Goal: Task Accomplishment & Management: Manage account settings

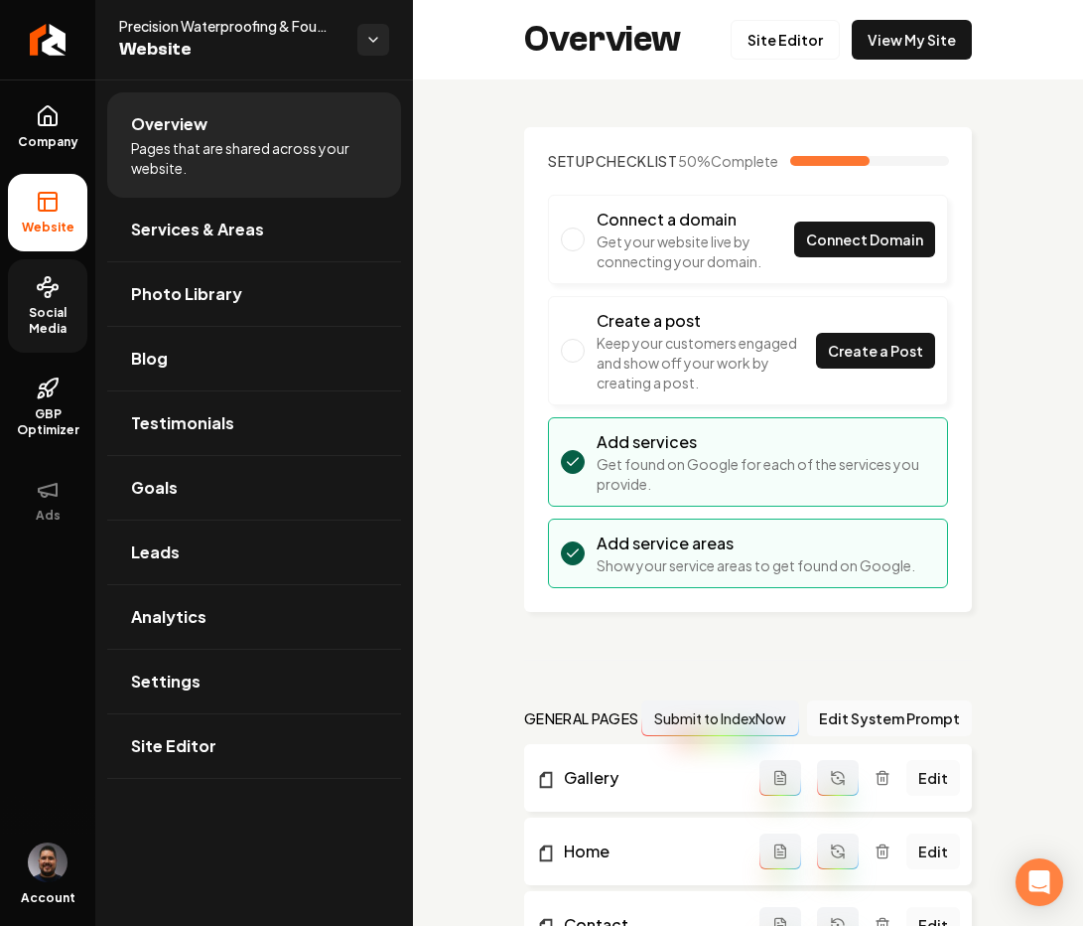
click at [48, 313] on span "Social Media" at bounding box center [47, 321] width 79 height 32
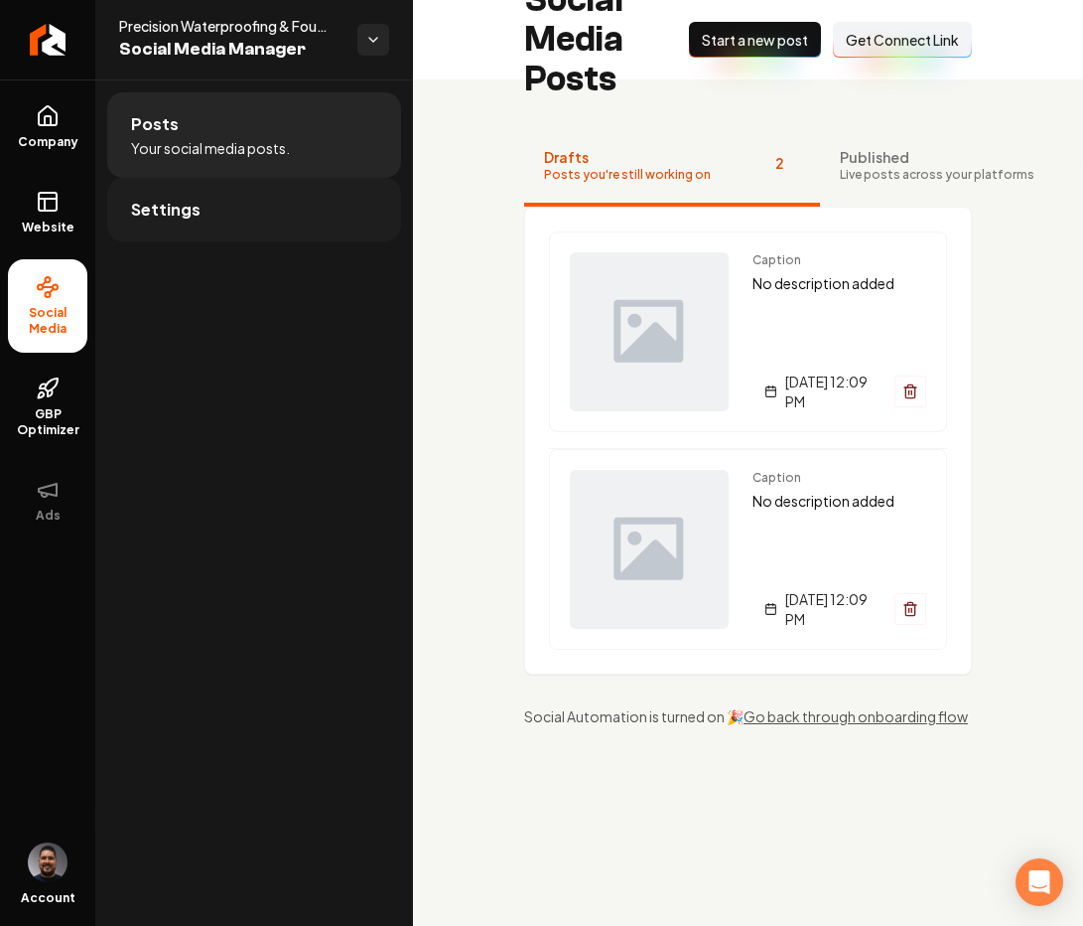
click at [153, 209] on span "Settings" at bounding box center [166, 210] width 70 height 24
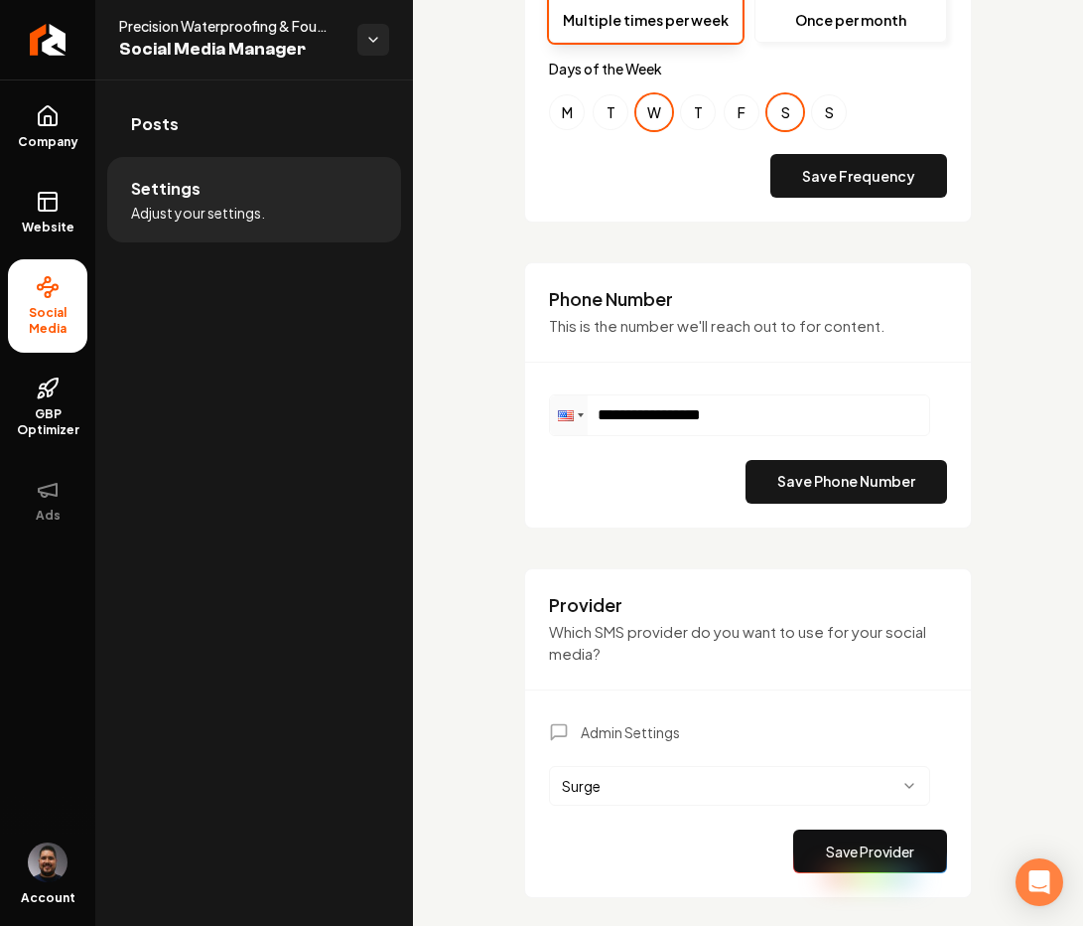
scroll to position [920, 0]
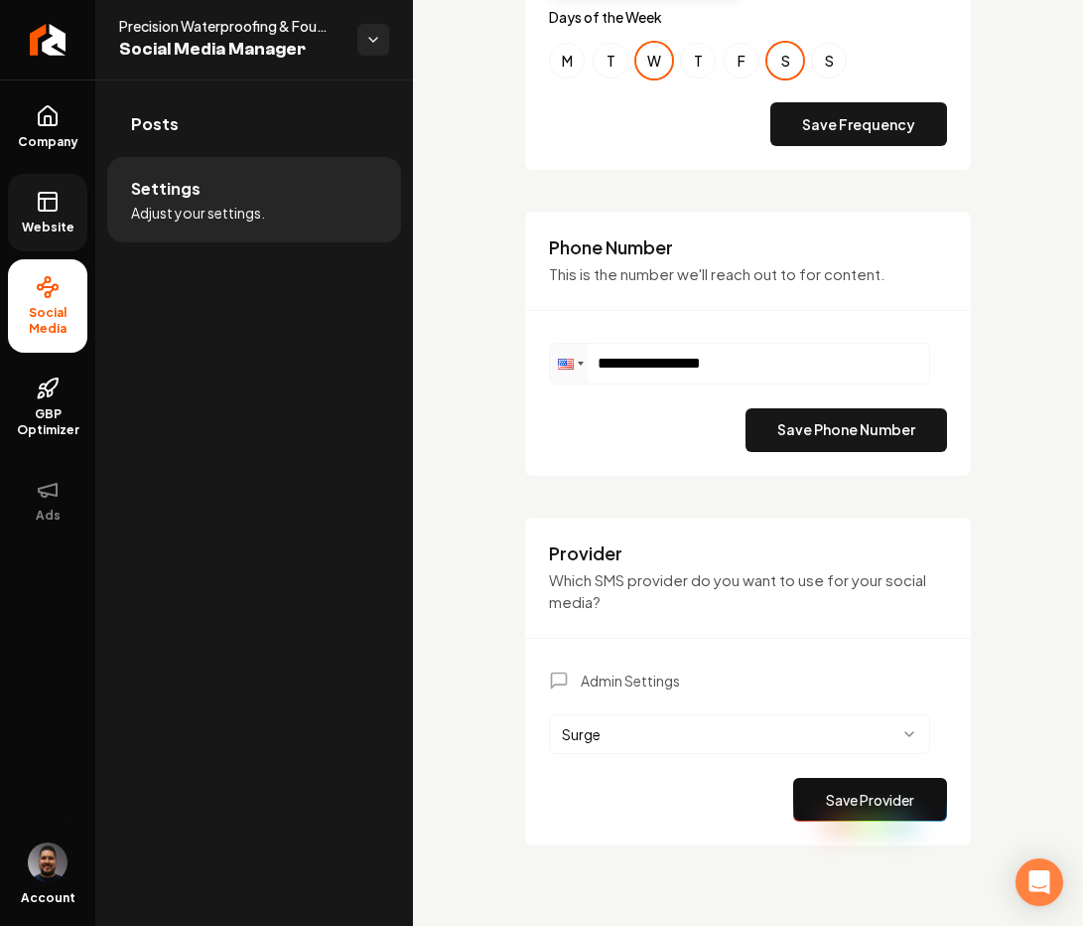
click at [60, 214] on link "Website" at bounding box center [47, 212] width 79 height 77
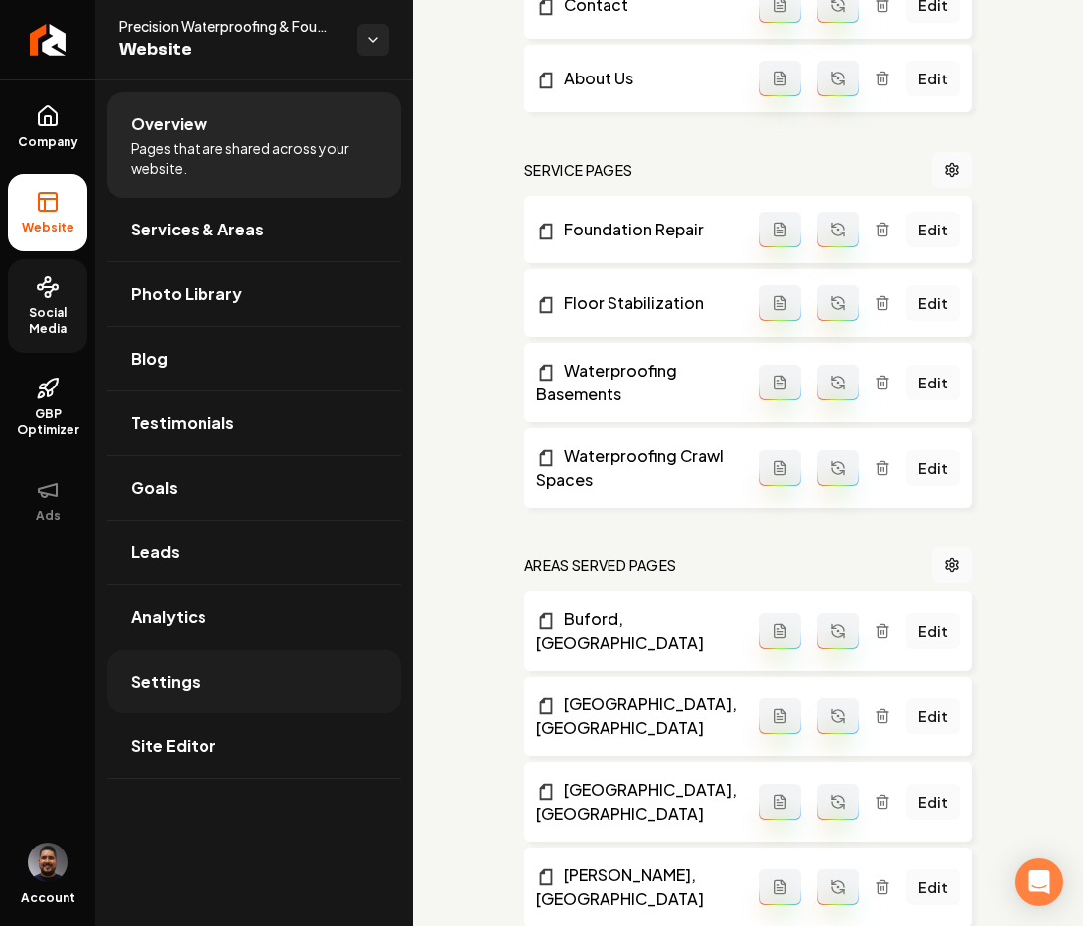
click at [194, 685] on span "Settings" at bounding box center [166, 681] width 70 height 24
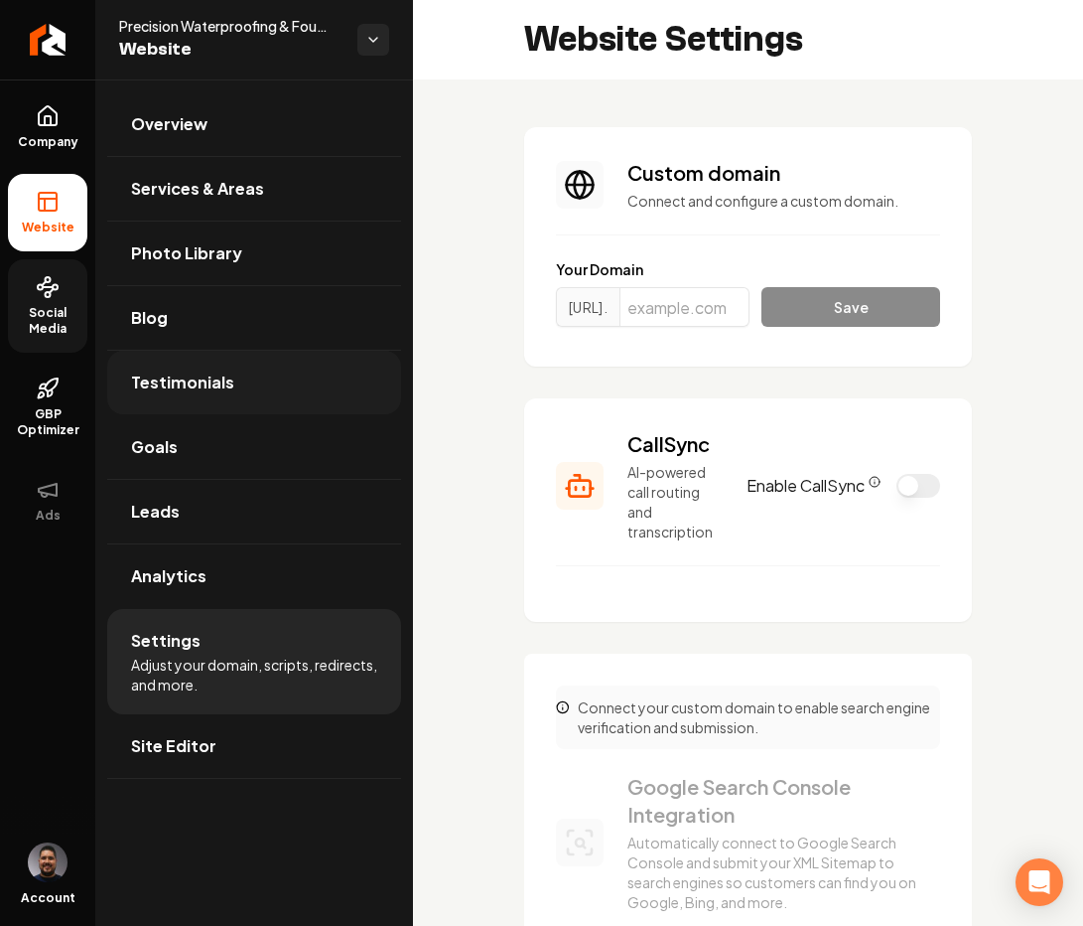
scroll to position [72, 0]
click at [921, 487] on button "Enable CallSync" at bounding box center [919, 486] width 44 height 24
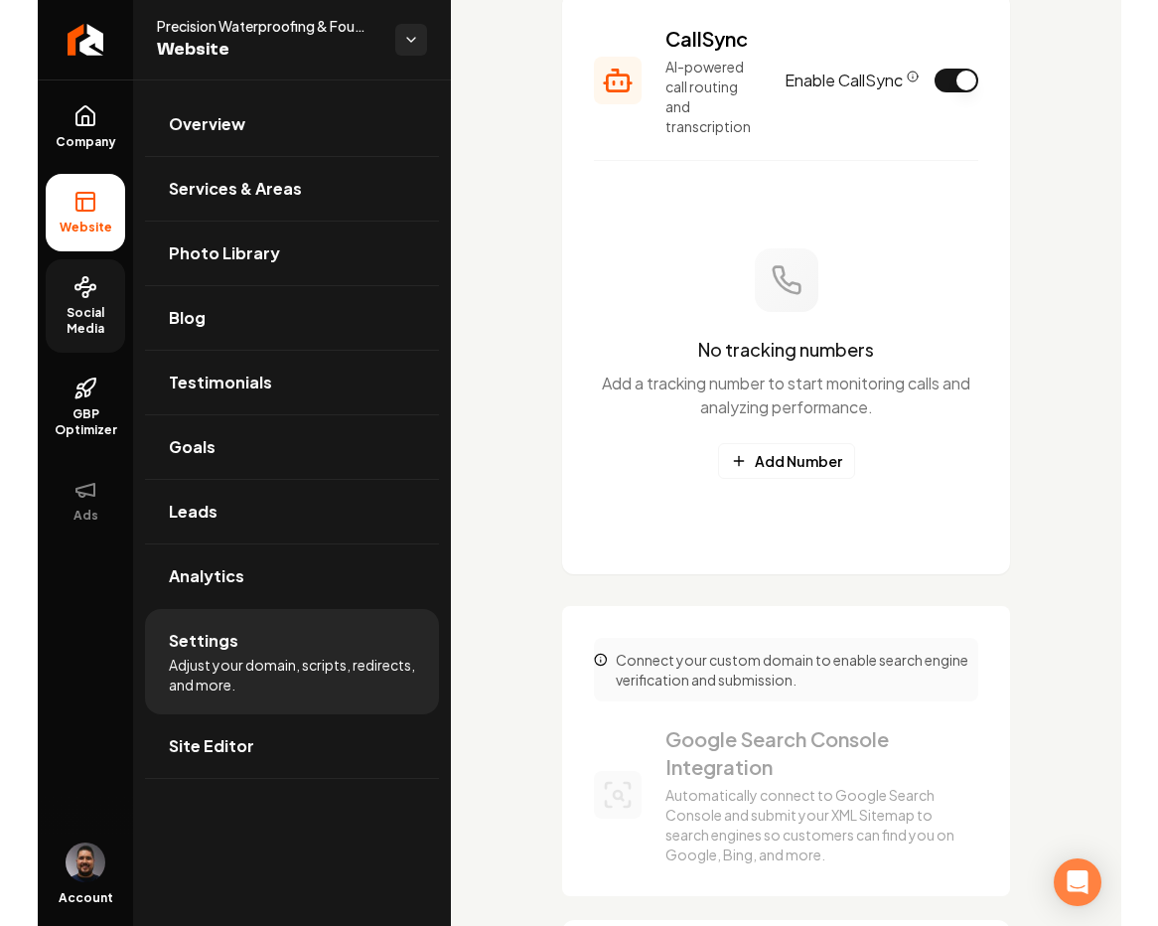
scroll to position [404, 0]
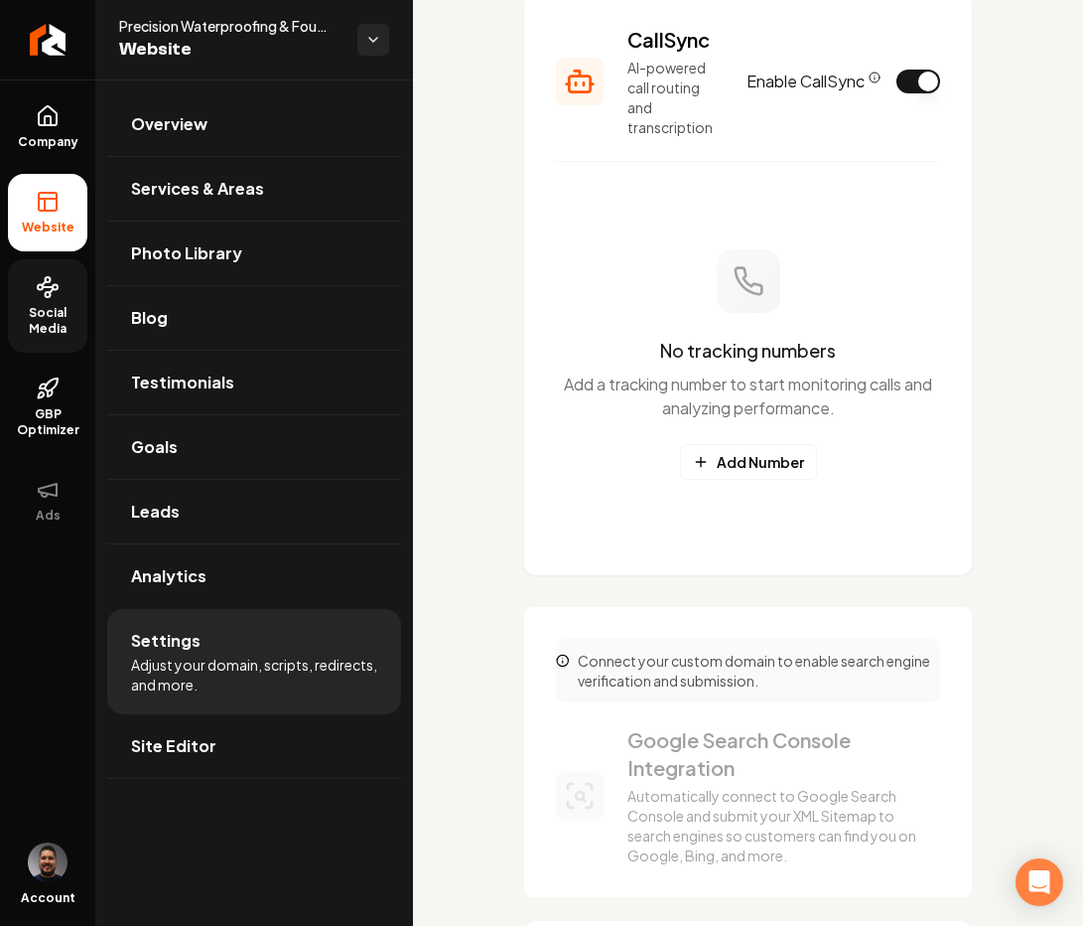
click at [869, 77] on icon "CallSync Info" at bounding box center [875, 78] width 12 height 12
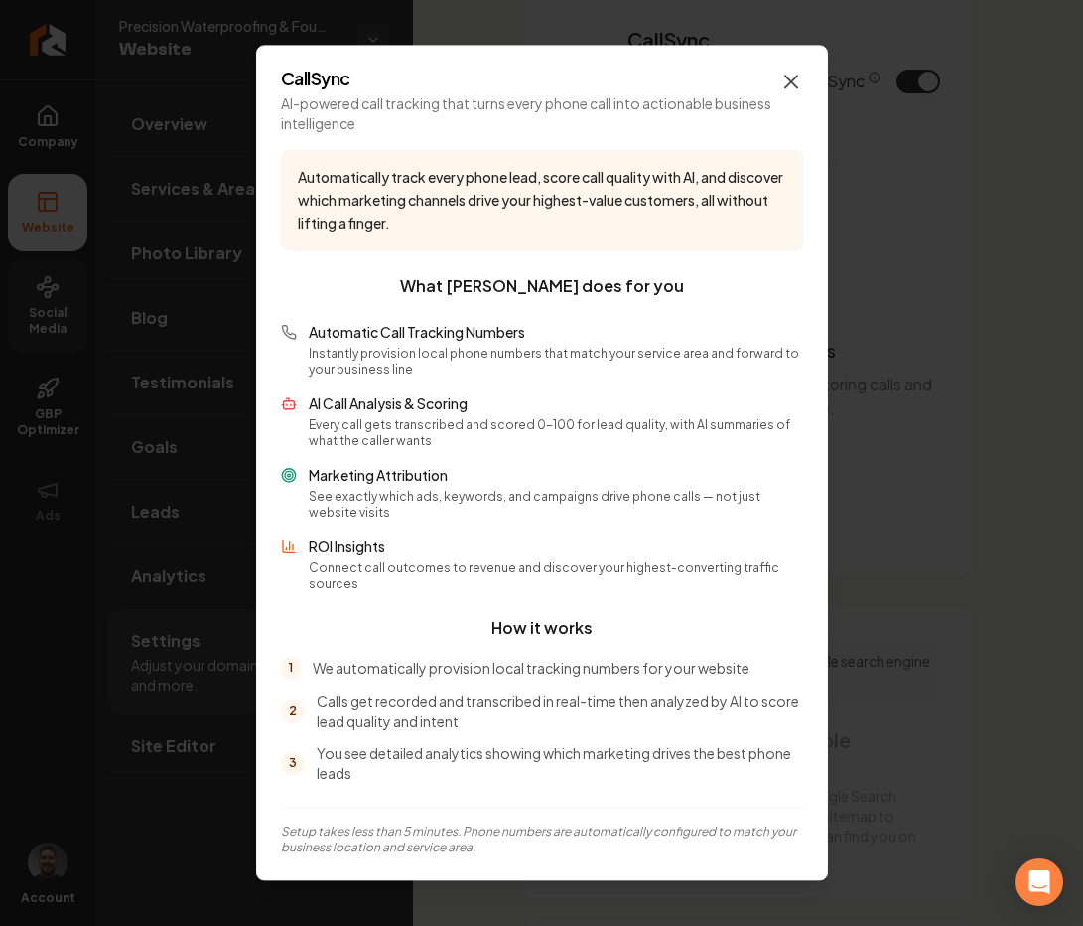
click at [790, 87] on icon "button" at bounding box center [792, 81] width 12 height 12
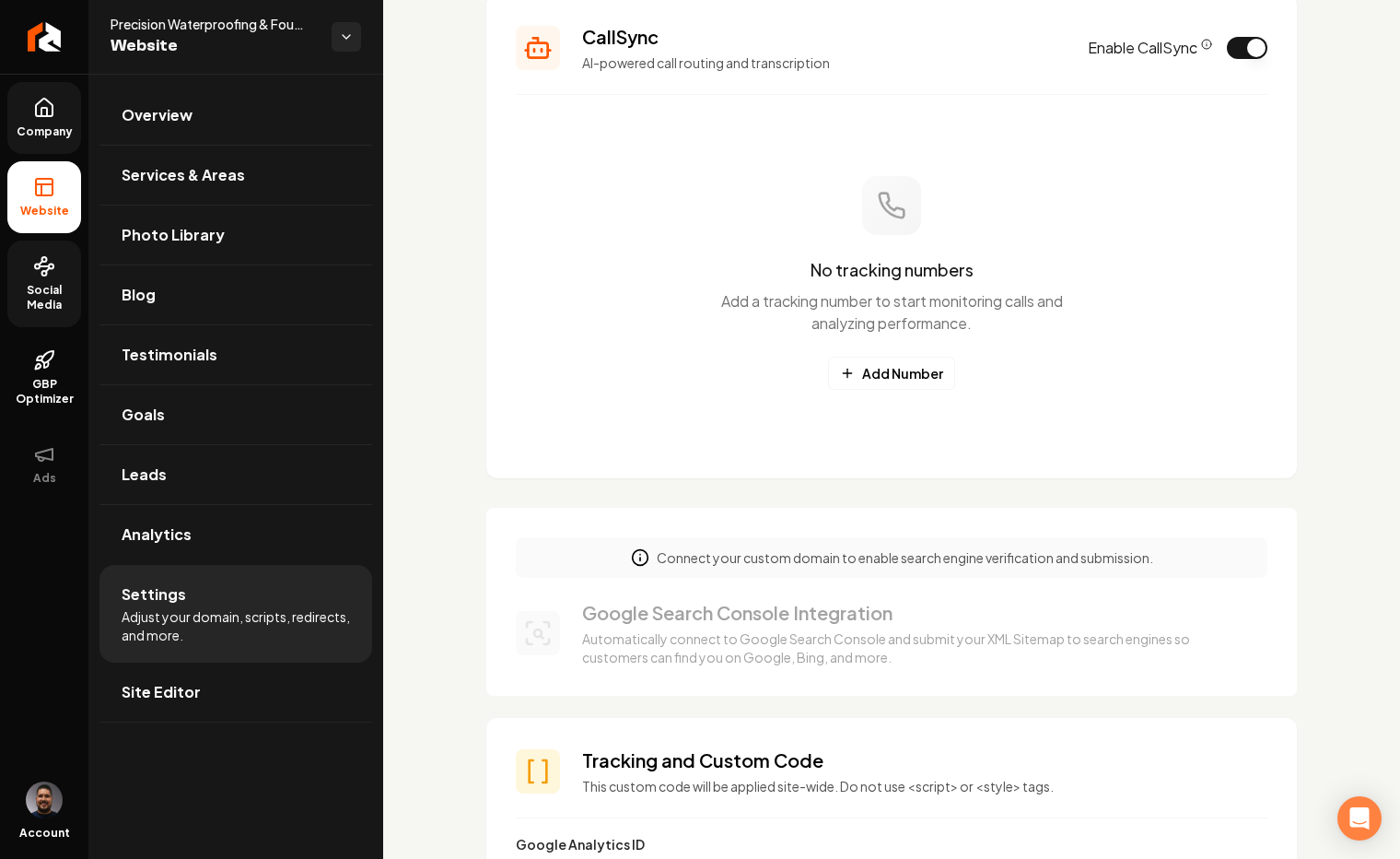
click at [57, 124] on span "Company" at bounding box center [45, 132] width 71 height 15
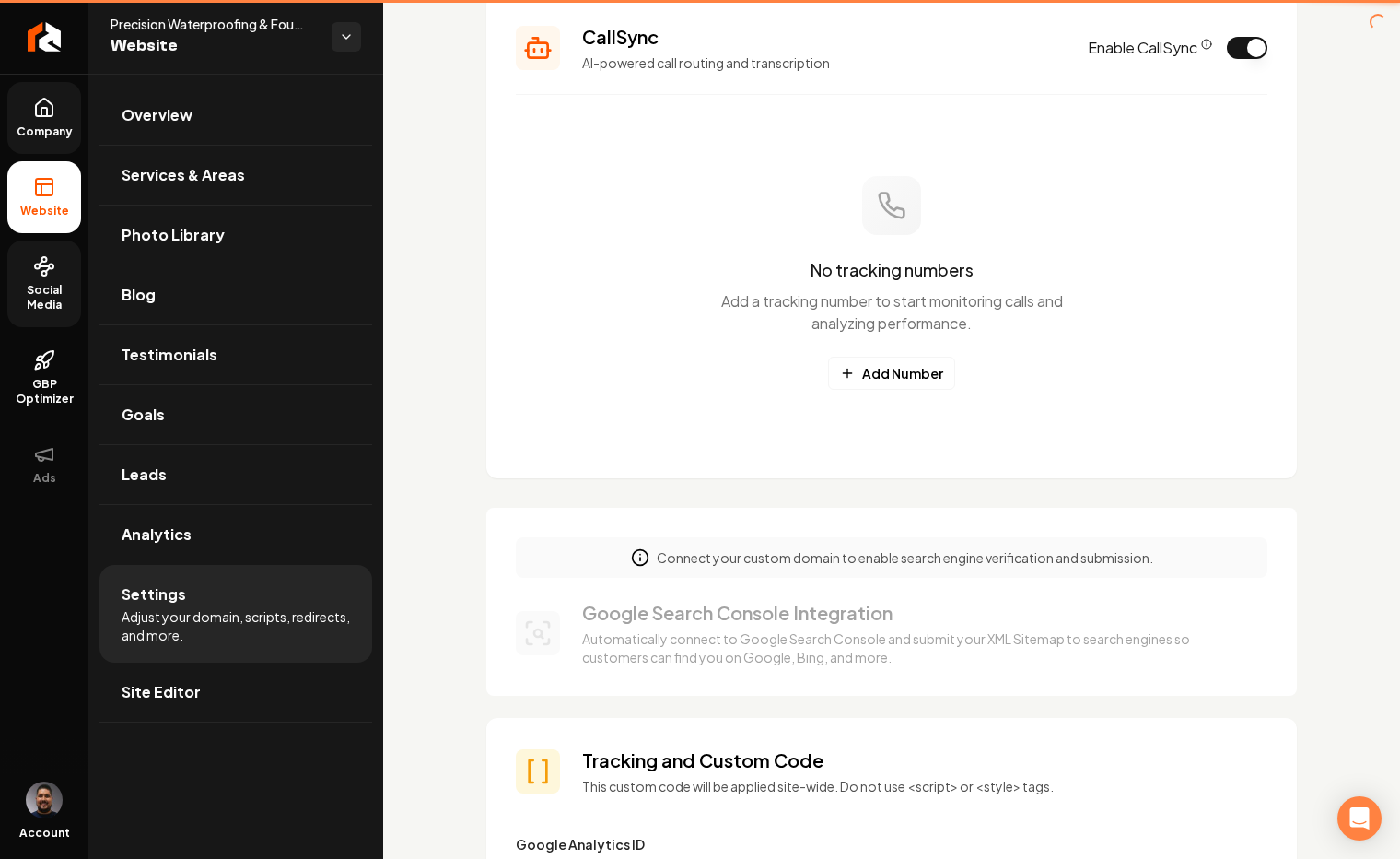
click at [46, 109] on icon at bounding box center [45, 111] width 6 height 8
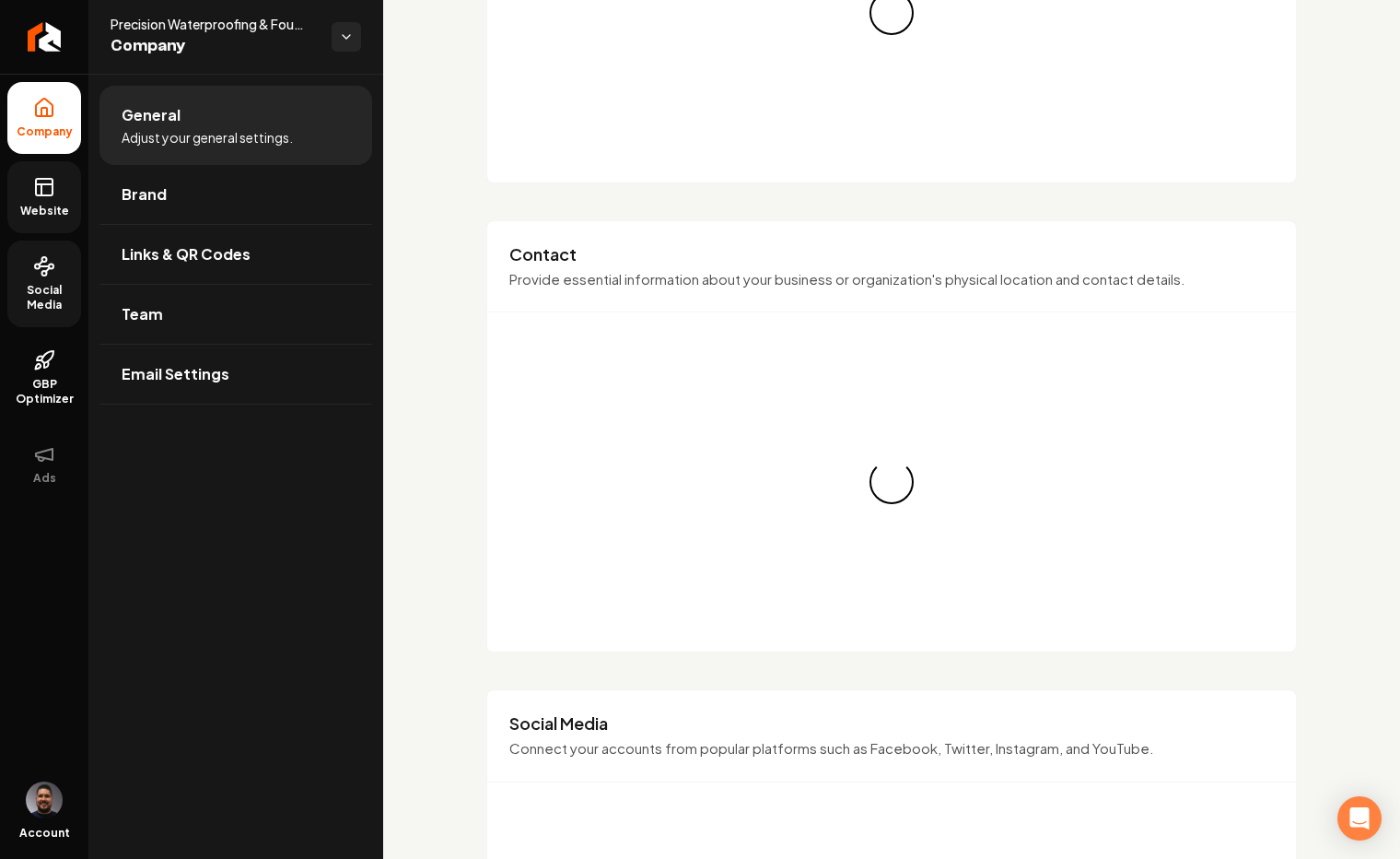
click at [42, 121] on li "Company" at bounding box center [44, 117] width 73 height 71
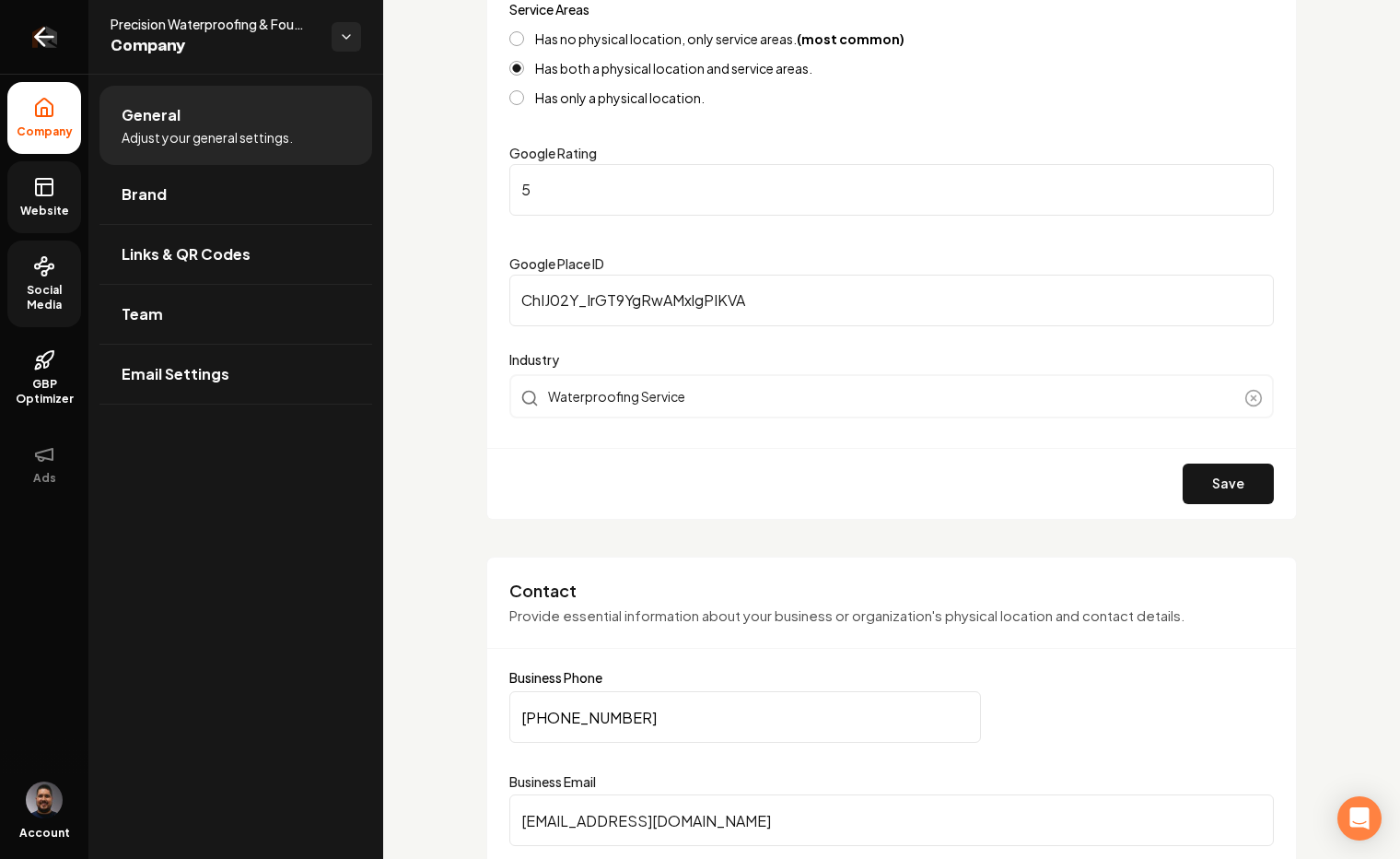
click at [68, 28] on link "Return to dashboard" at bounding box center [44, 36] width 88 height 73
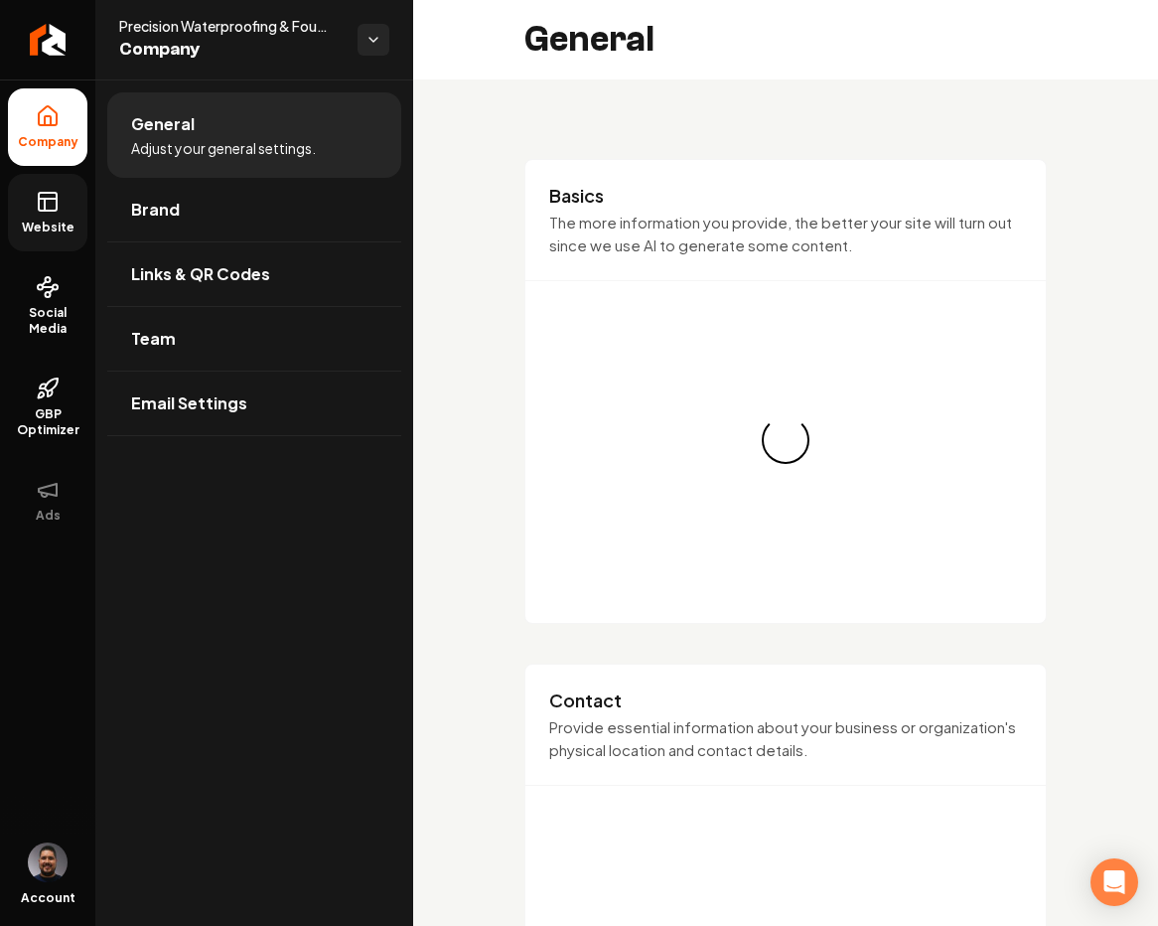
click at [40, 210] on rect at bounding box center [48, 202] width 18 height 18
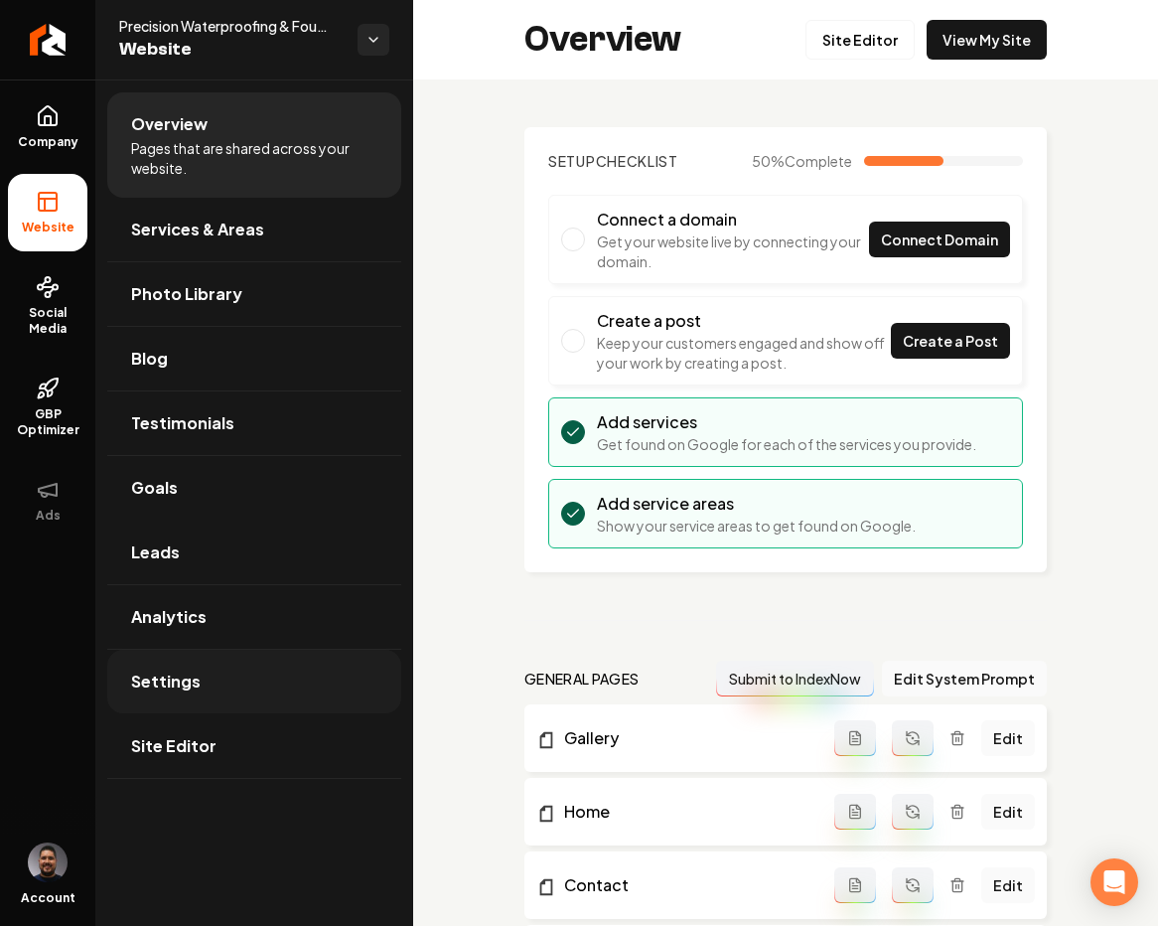
click at [181, 671] on span "Settings" at bounding box center [166, 681] width 70 height 24
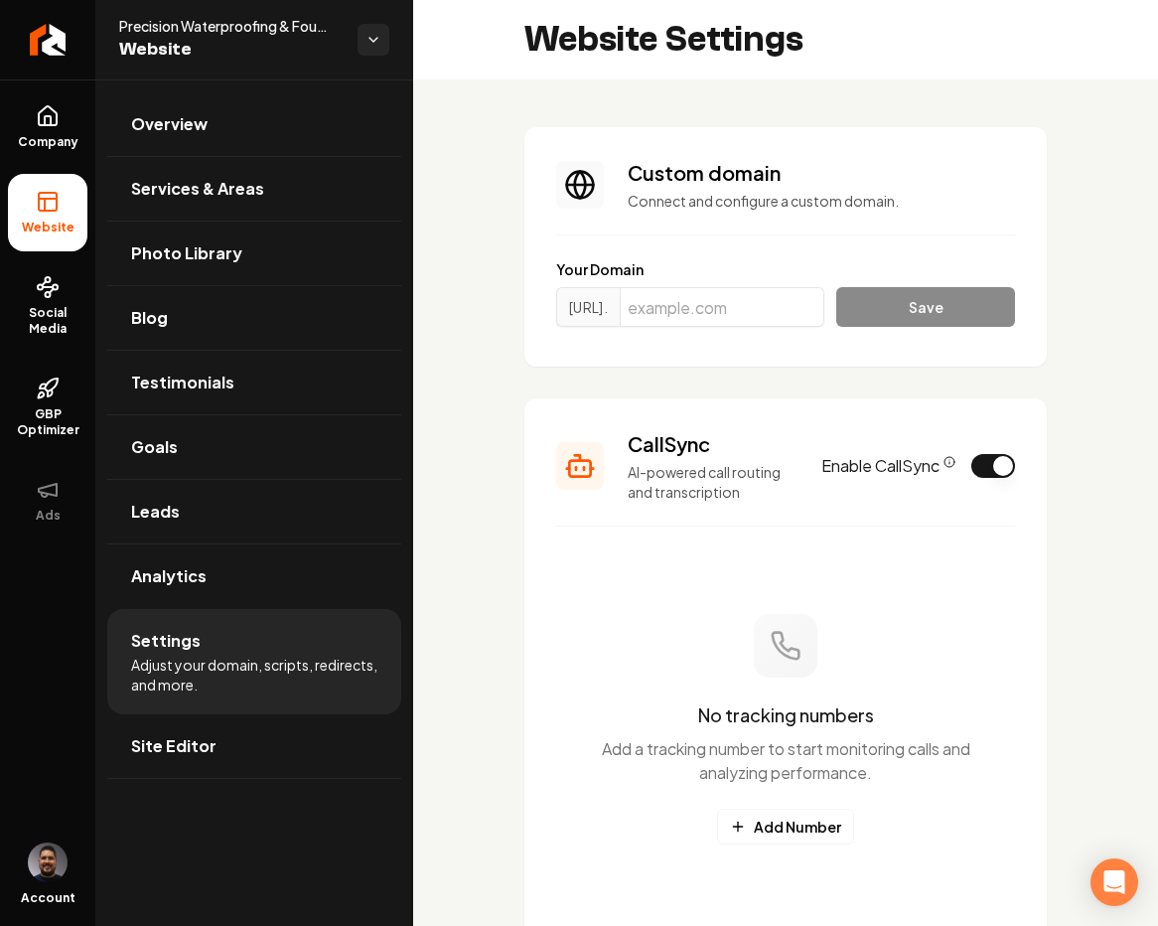
scroll to position [72, 0]
click at [52, 147] on span "Company" at bounding box center [48, 142] width 76 height 16
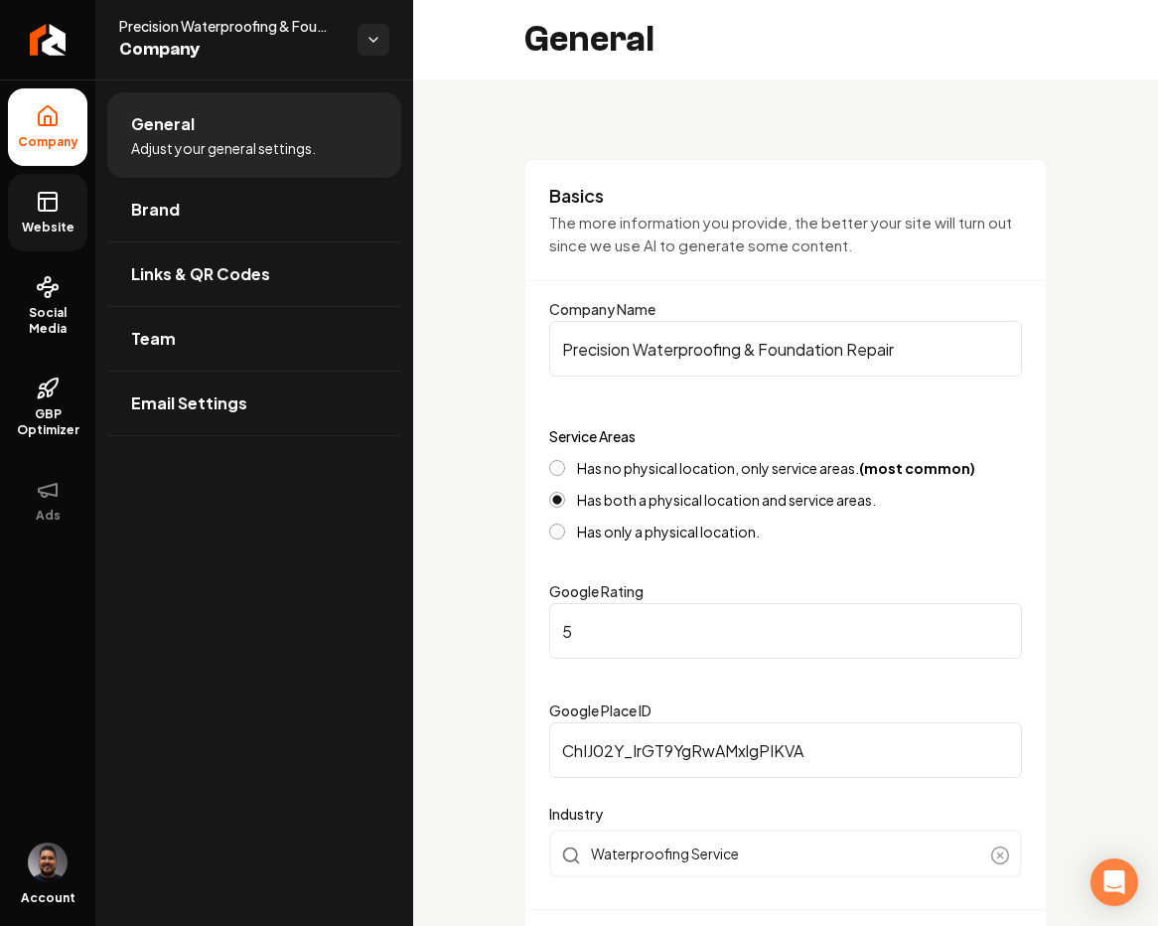
click at [43, 228] on span "Website" at bounding box center [48, 227] width 69 height 16
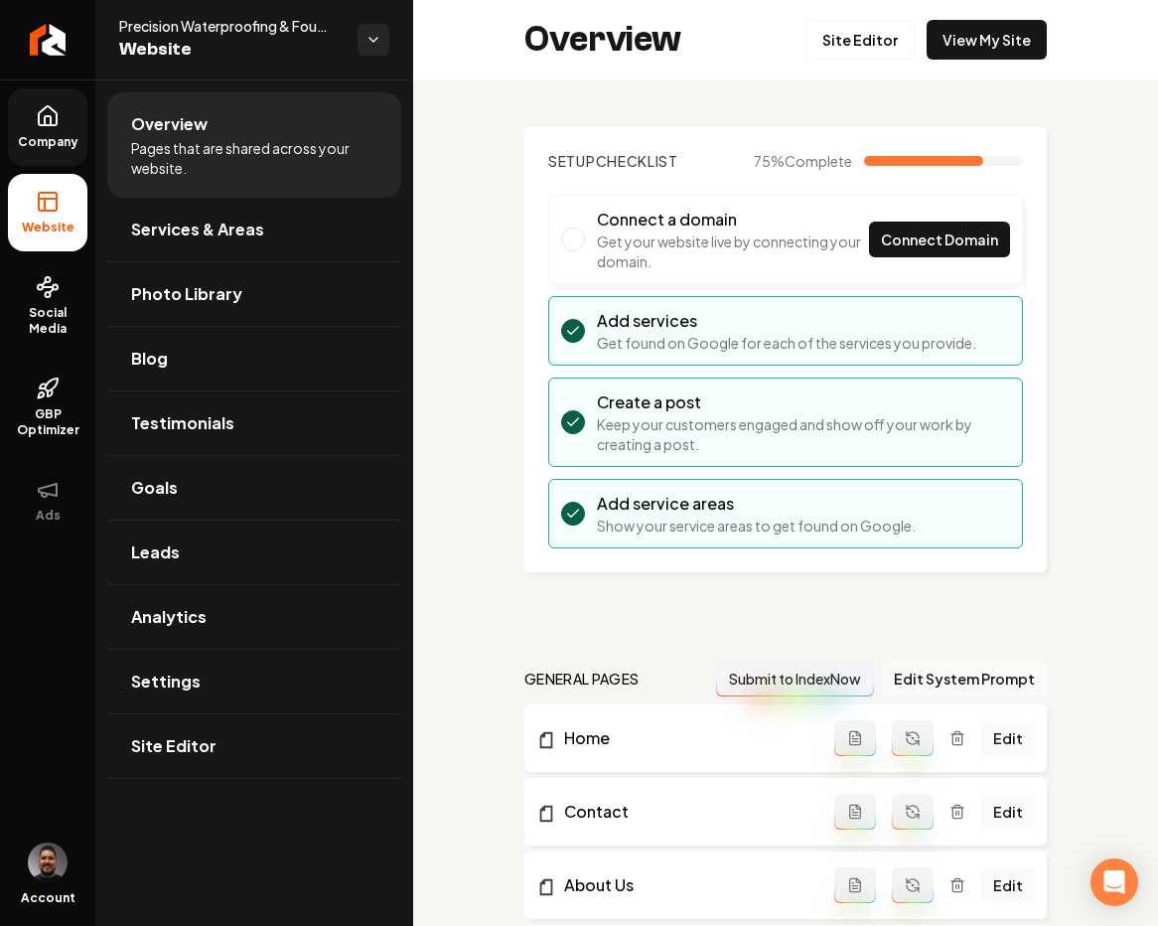
click at [162, 670] on span "Settings" at bounding box center [166, 681] width 70 height 24
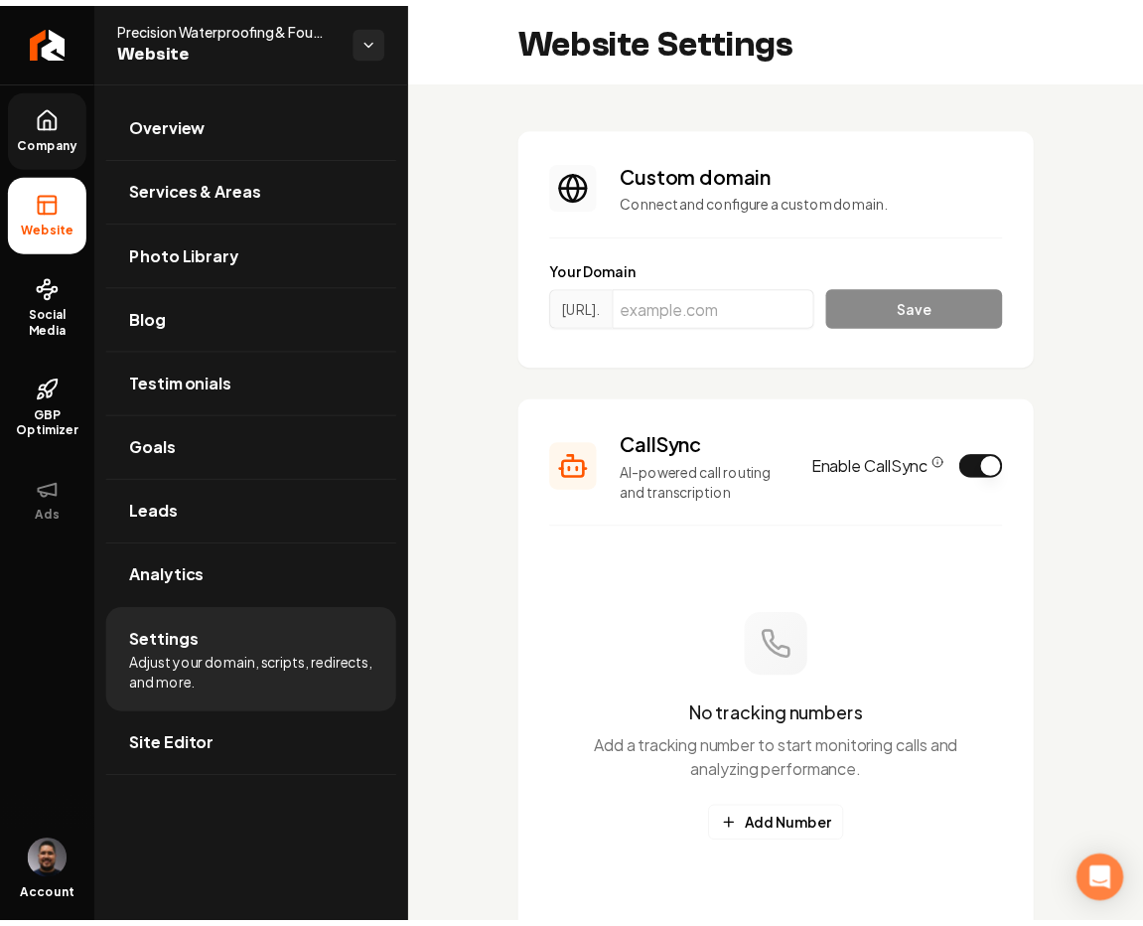
scroll to position [72, 0]
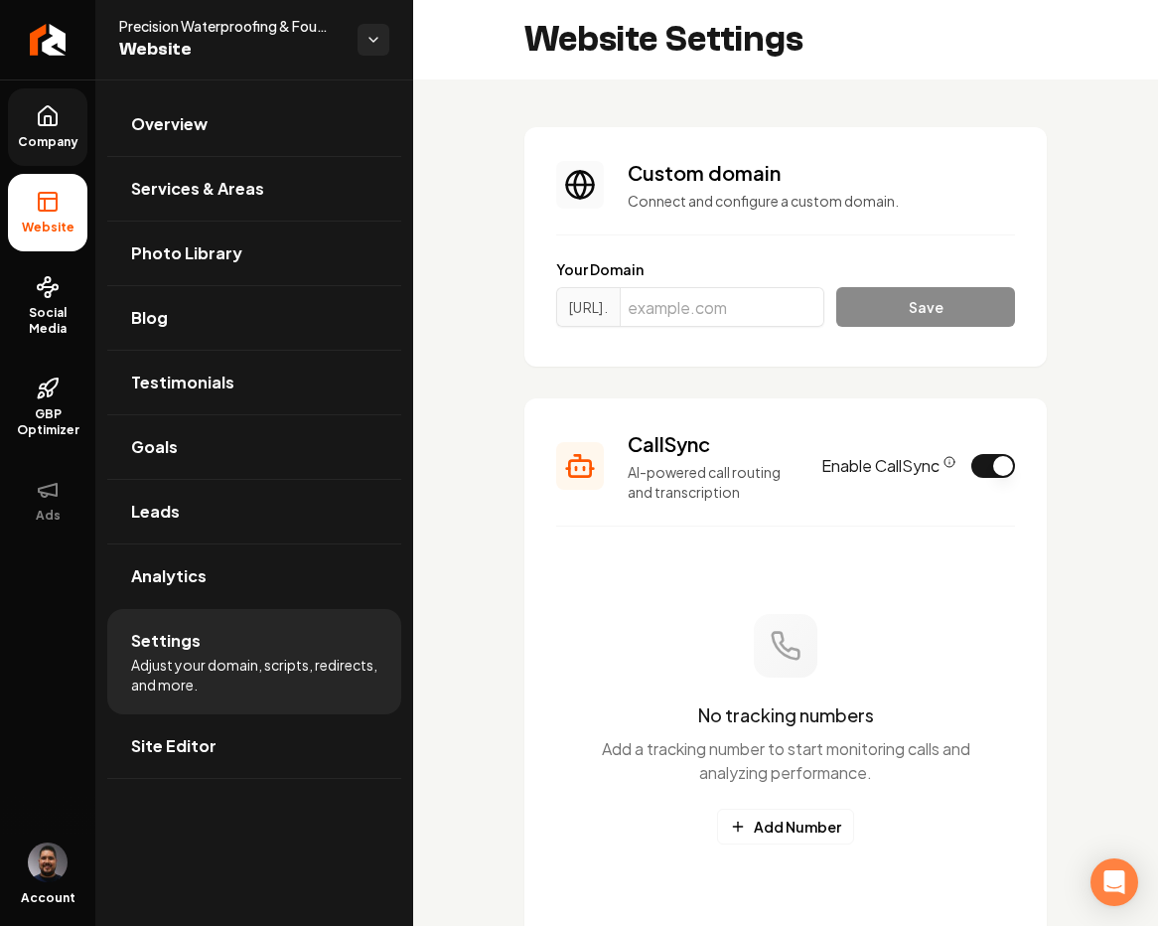
click at [971, 470] on button "Enable CallSync" at bounding box center [993, 466] width 44 height 24
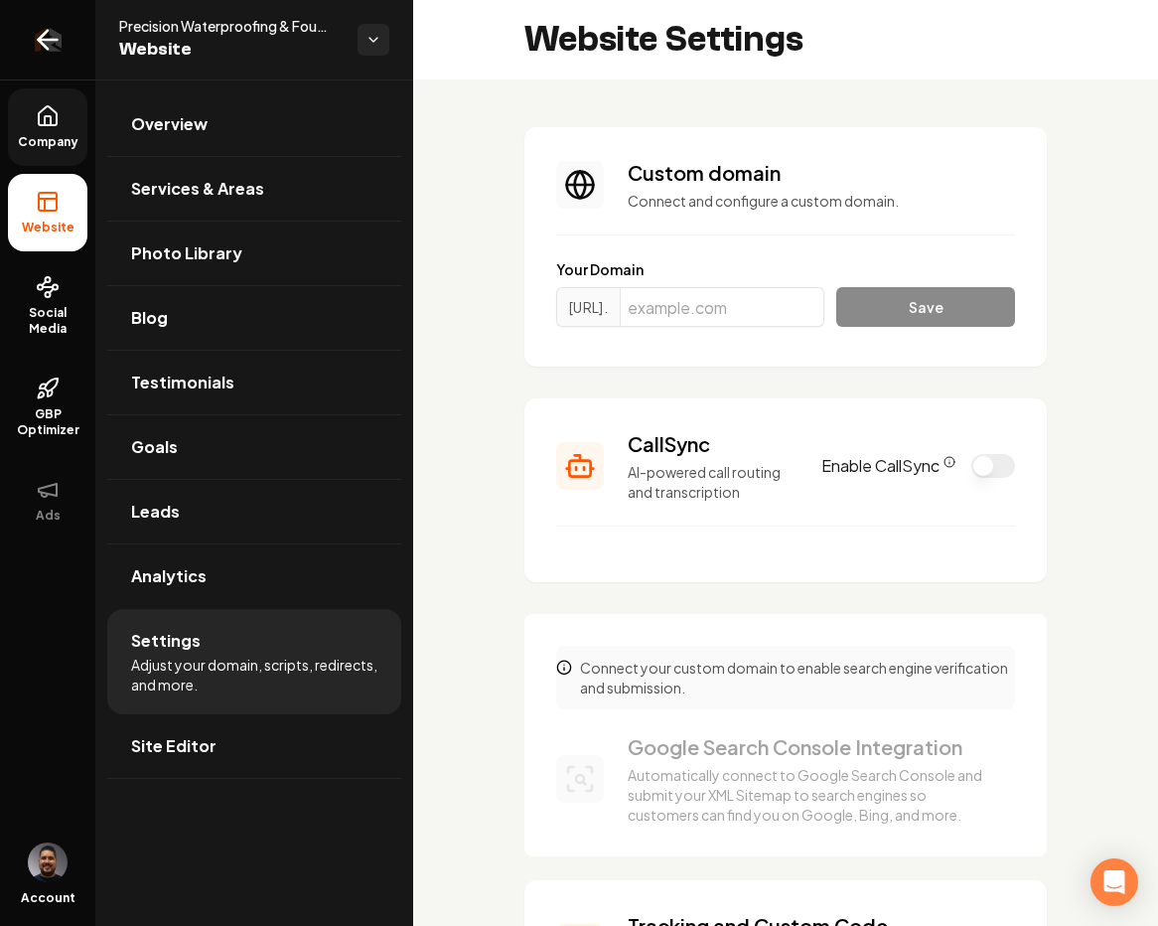
click at [44, 32] on icon "Return to dashboard" at bounding box center [48, 40] width 32 height 32
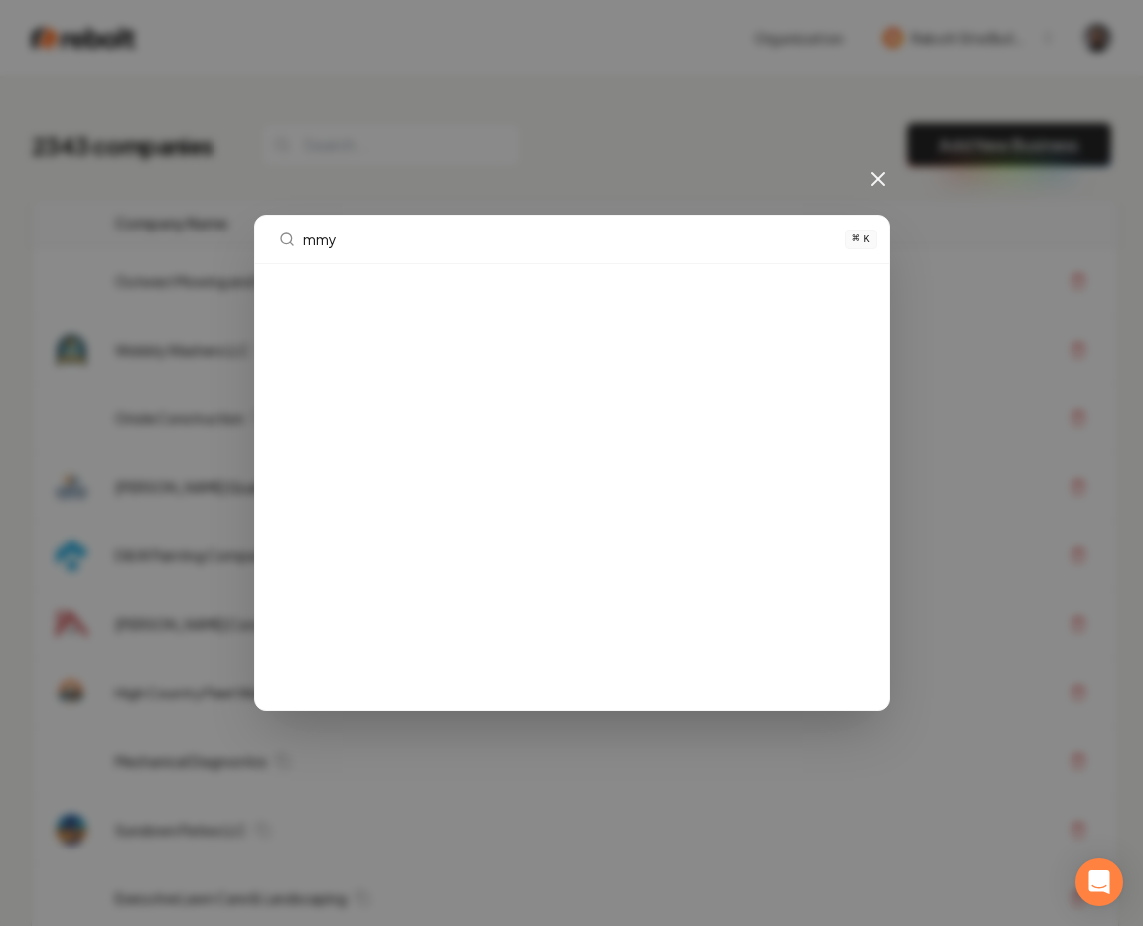
click at [447, 252] on input "mmy" at bounding box center [568, 240] width 531 height 48
click at [410, 243] on input "mmy" at bounding box center [568, 240] width 531 height 48
click at [401, 240] on input "mmy" at bounding box center [568, 240] width 531 height 48
click at [389, 242] on input "mmy" at bounding box center [568, 240] width 531 height 48
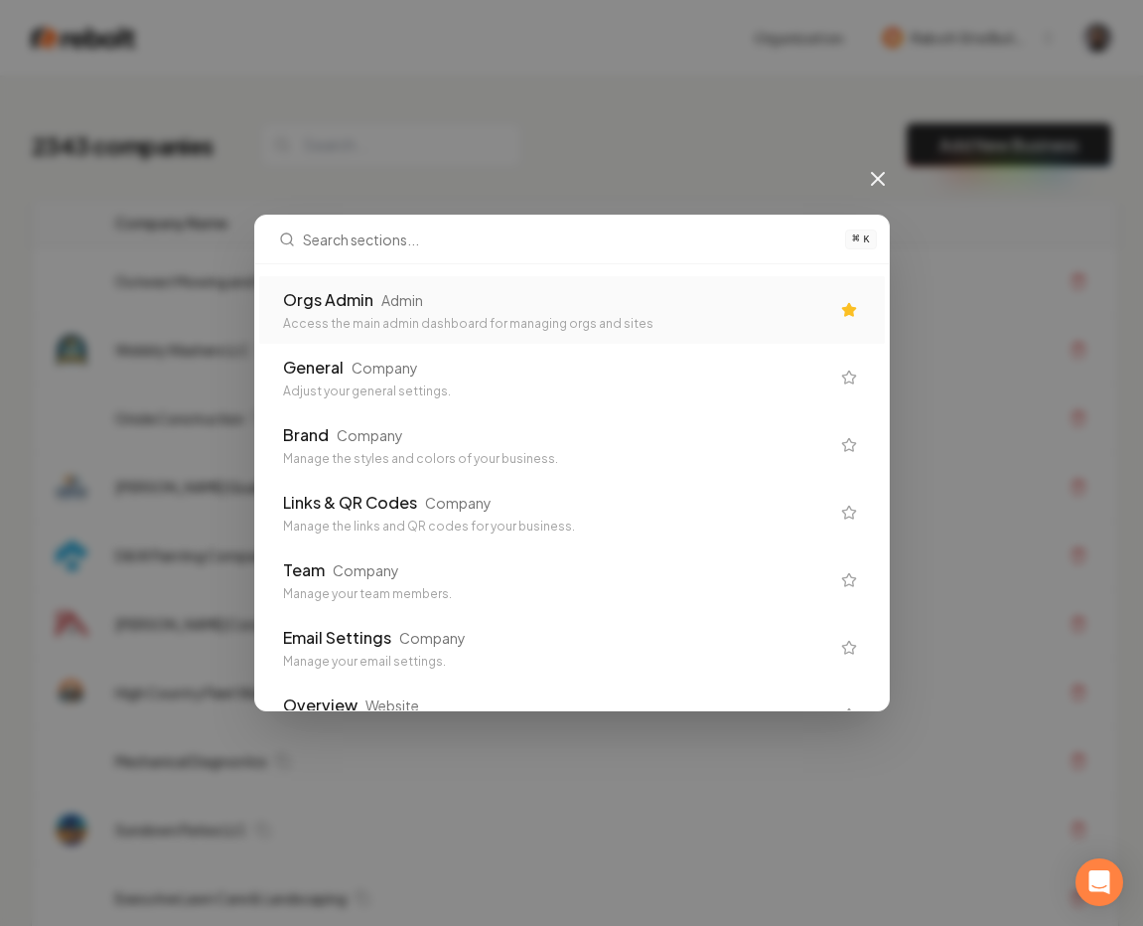
click at [423, 233] on input "text" at bounding box center [568, 240] width 531 height 48
click at [375, 251] on input "text" at bounding box center [568, 240] width 531 height 48
click at [359, 246] on input "text" at bounding box center [568, 240] width 531 height 48
click at [352, 240] on input "text" at bounding box center [568, 240] width 531 height 48
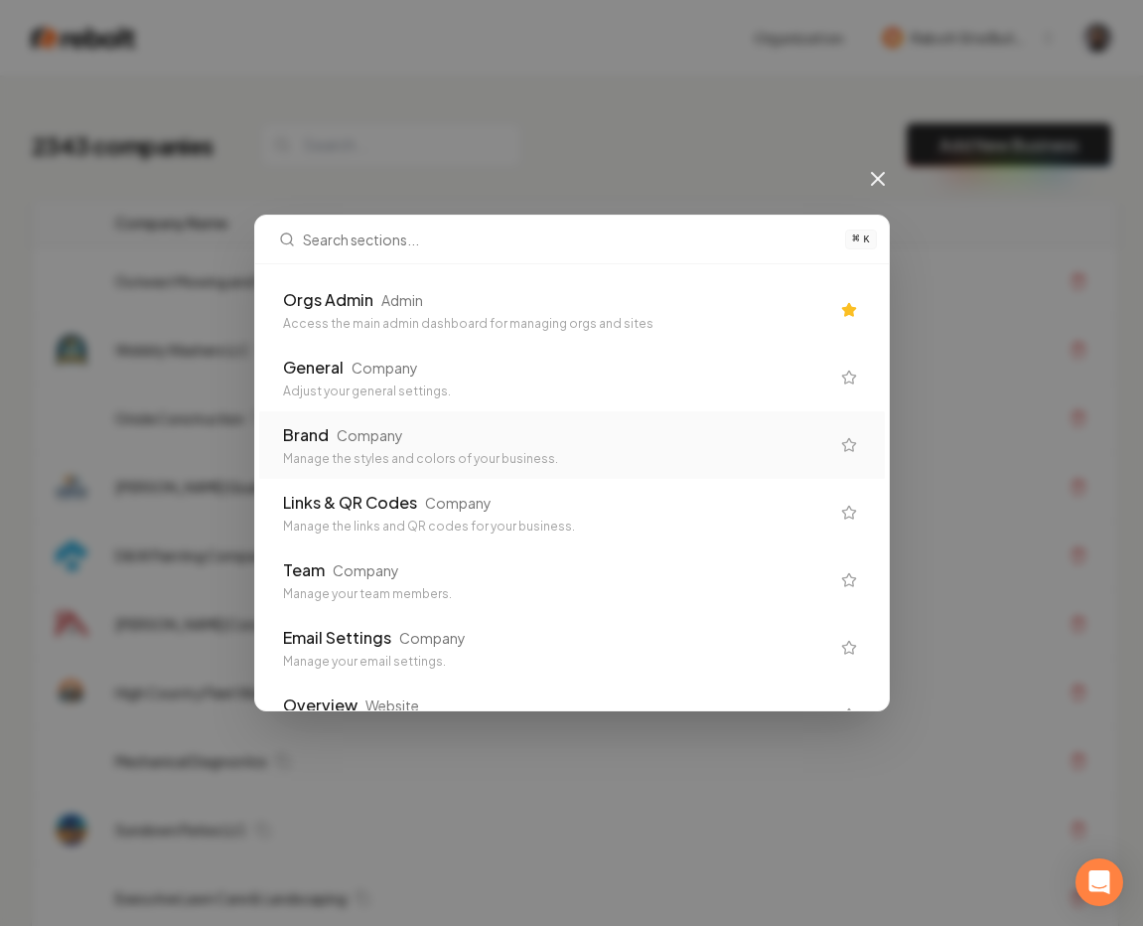
click at [347, 293] on div "Orgs Admin" at bounding box center [328, 300] width 90 height 24
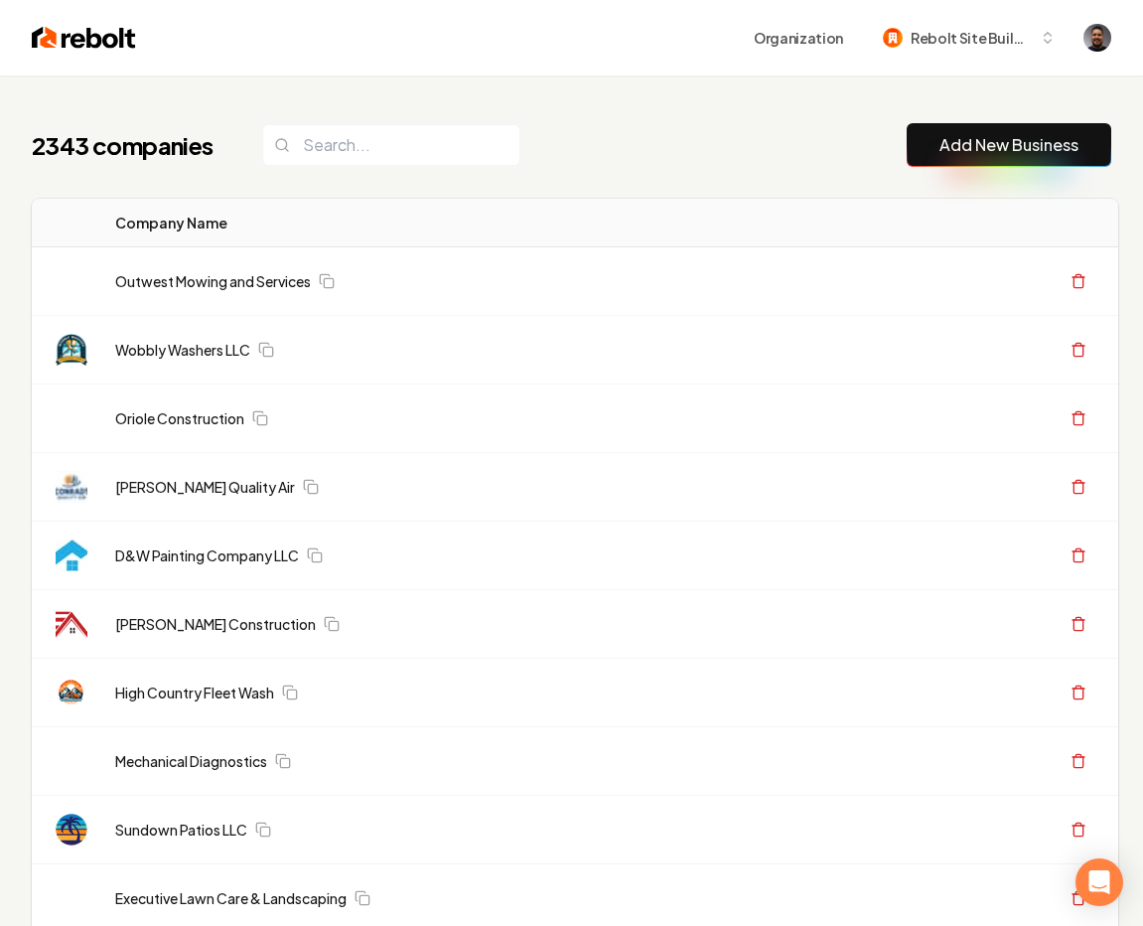
click at [712, 164] on div "2343 companies Add New Business" at bounding box center [571, 145] width 1079 height 44
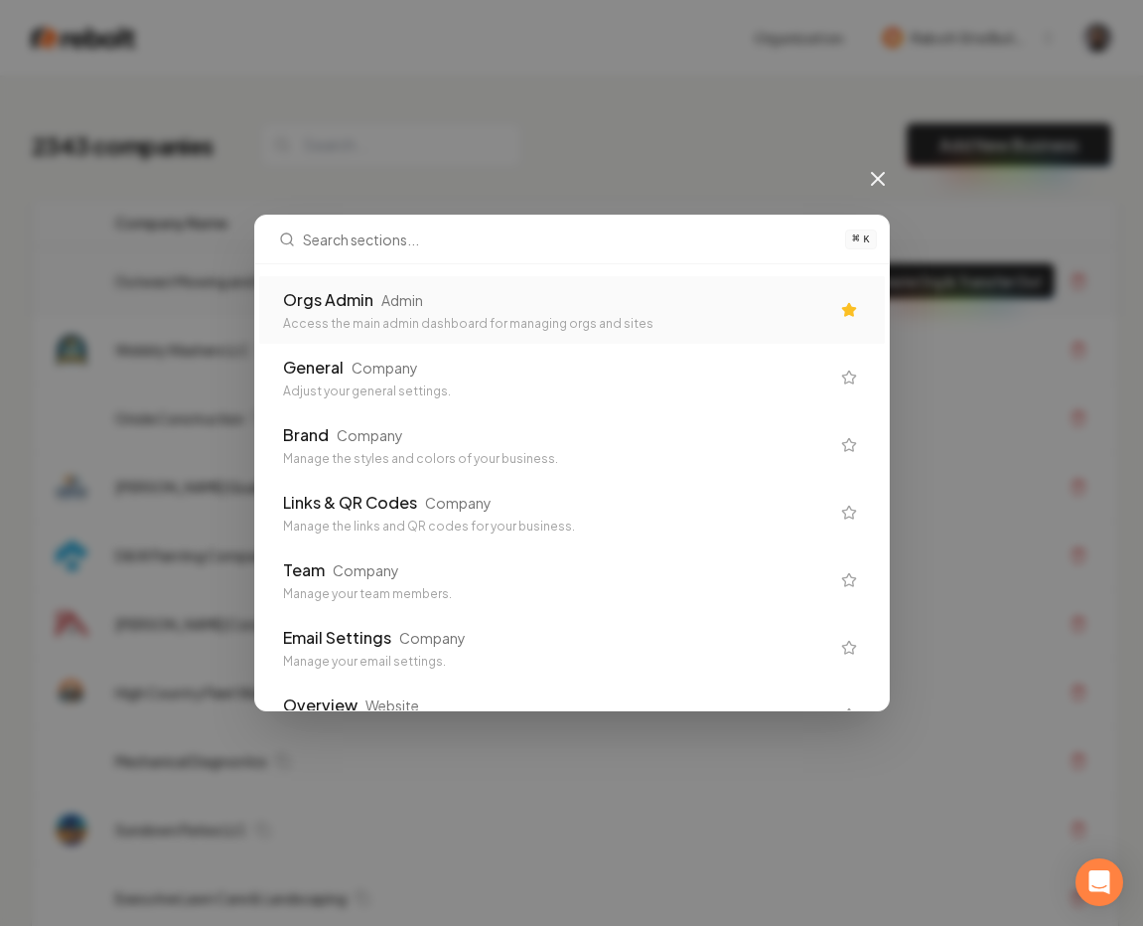
click at [340, 313] on div "Orgs Admin Admin Access the main admin dashboard for managing orgs and sites" at bounding box center [556, 310] width 546 height 44
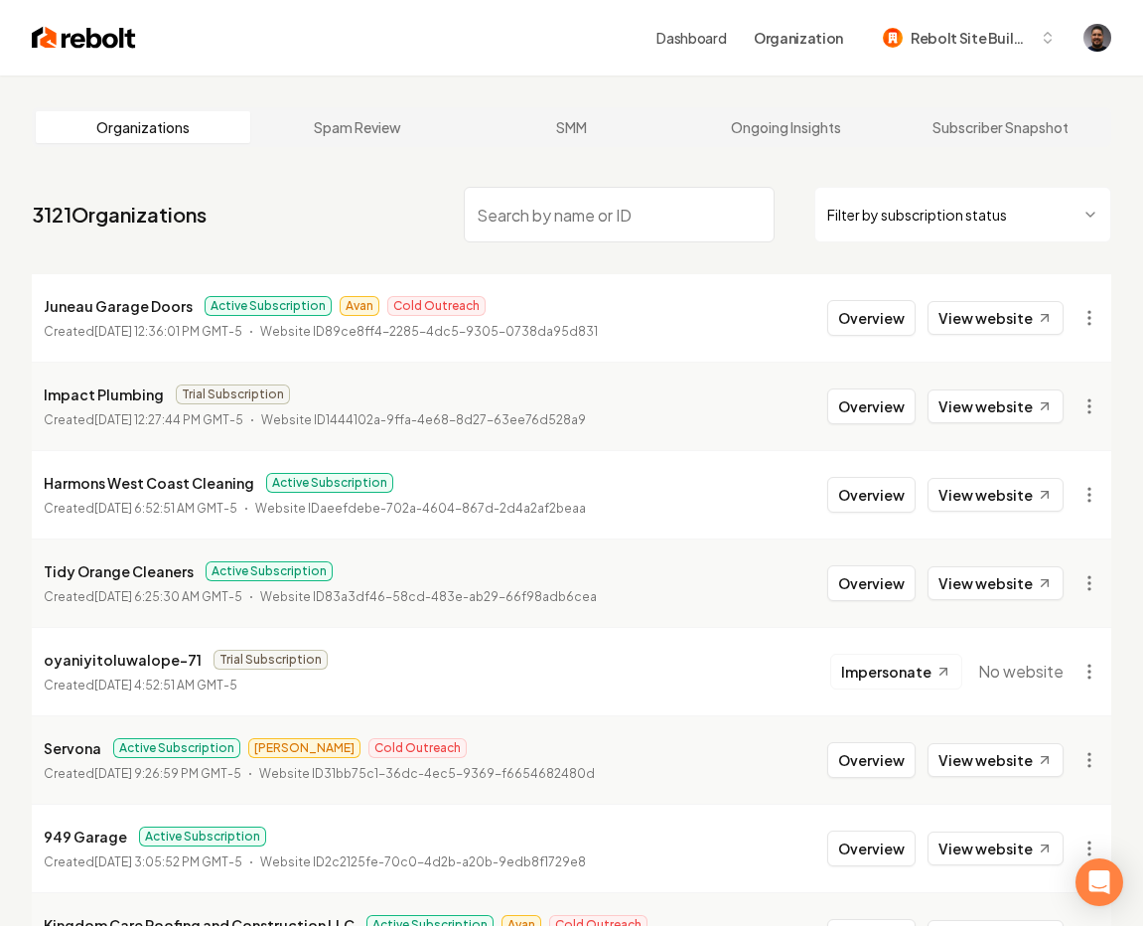
click at [534, 213] on input "search" at bounding box center [619, 215] width 311 height 56
click at [557, 219] on input "search" at bounding box center [619, 215] width 311 height 56
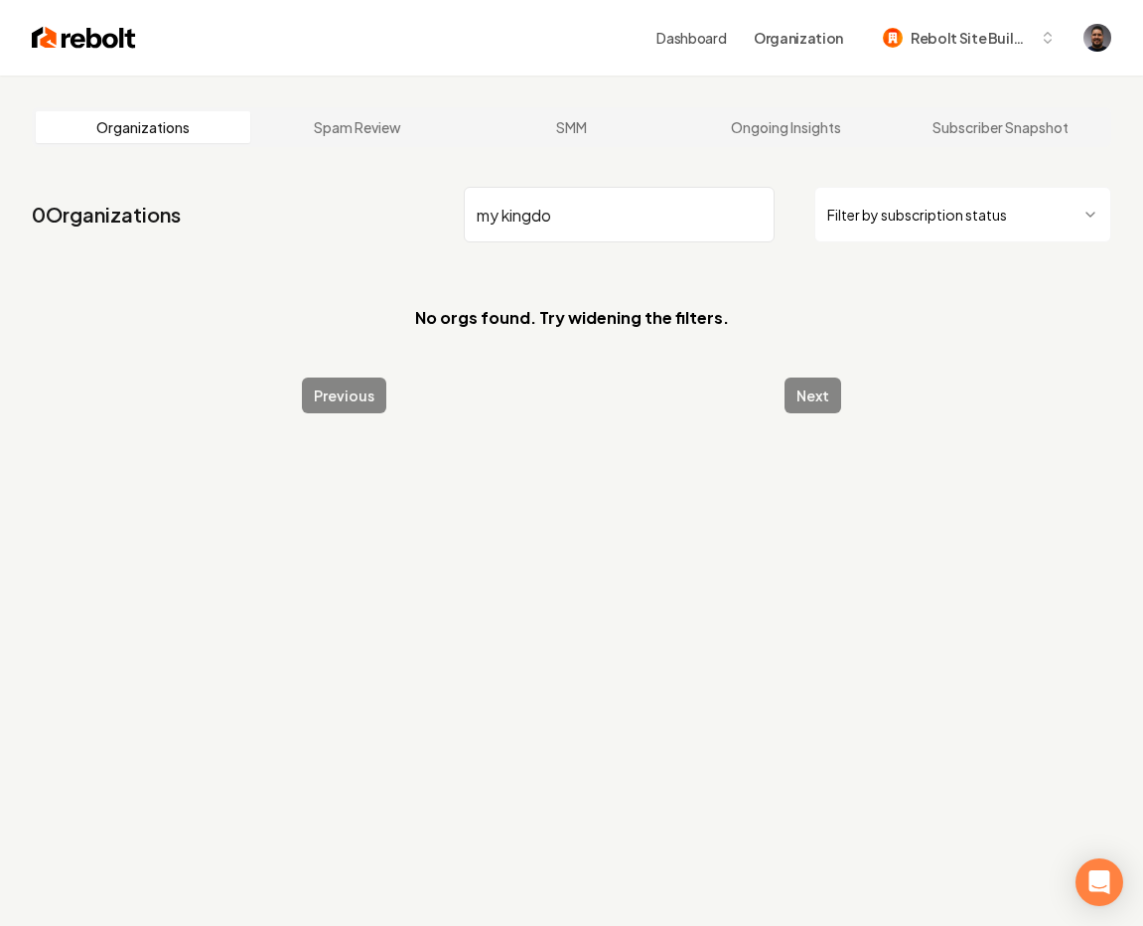
drag, startPoint x: 566, startPoint y: 210, endPoint x: 410, endPoint y: 216, distance: 156.0
click at [410, 216] on nav "0 Organizations my kingdo Filter by subscription status" at bounding box center [571, 222] width 1079 height 87
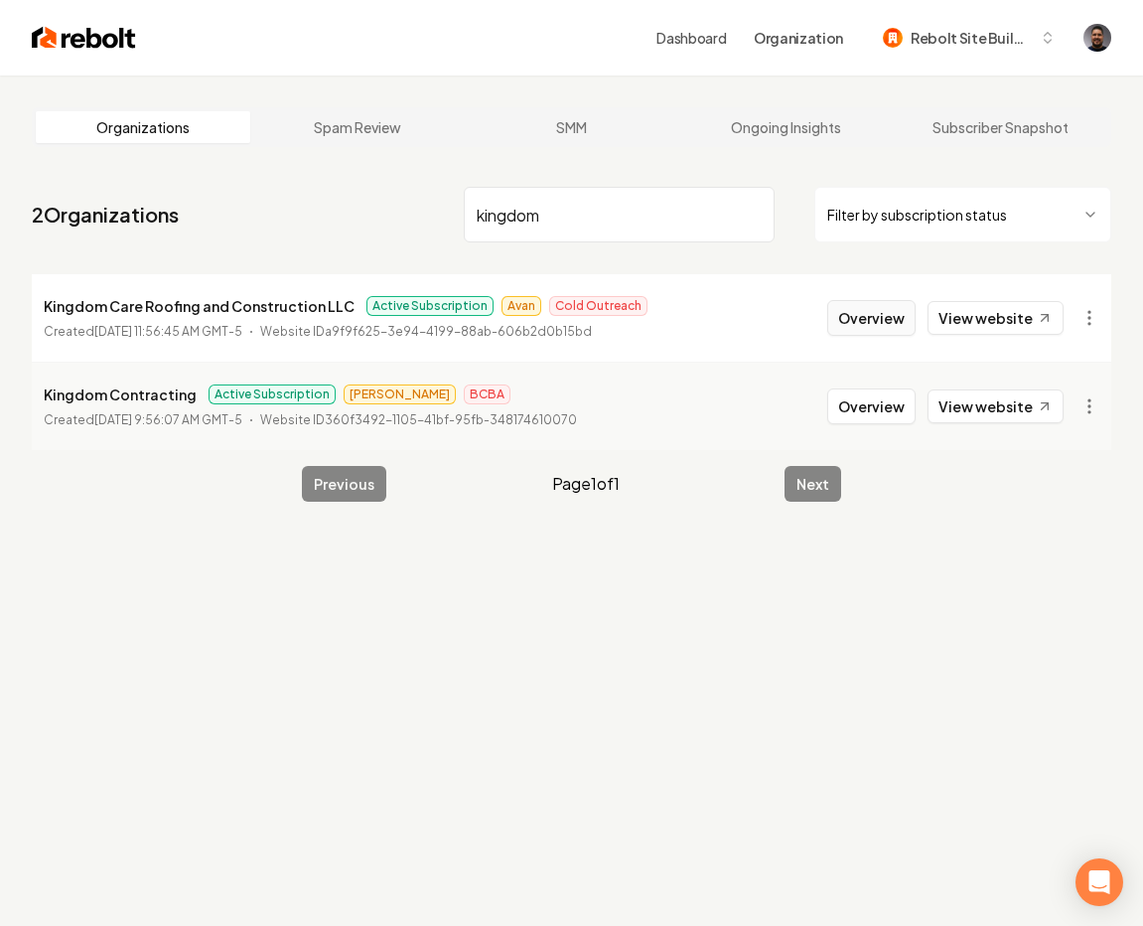
type input "kingdom"
click at [230, 307] on p "Kingdom Care Roofing and Construction LLC" at bounding box center [199, 306] width 311 height 24
click at [858, 311] on button "Overview" at bounding box center [871, 318] width 88 height 36
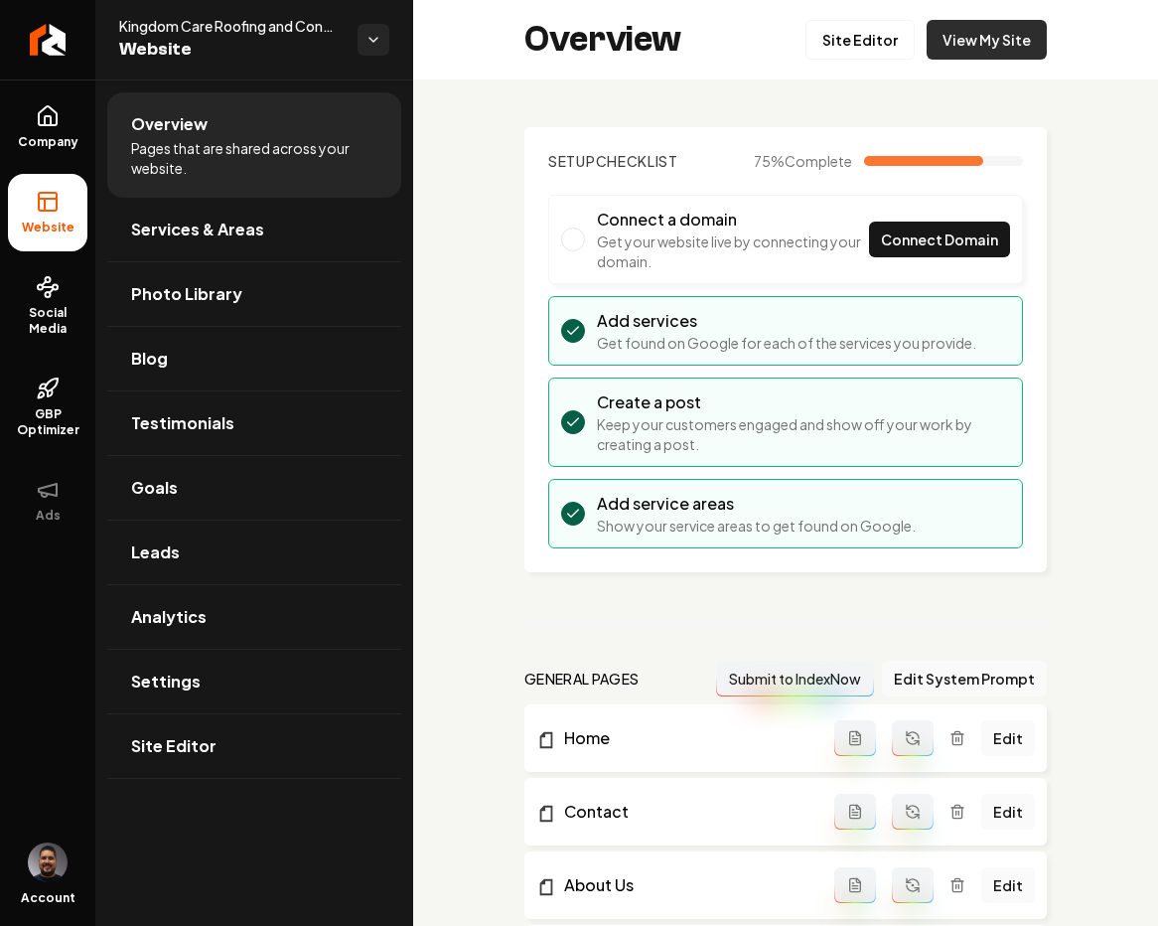
click at [942, 49] on link "View My Site" at bounding box center [987, 40] width 120 height 40
click at [172, 750] on span "Site Editor" at bounding box center [173, 746] width 85 height 24
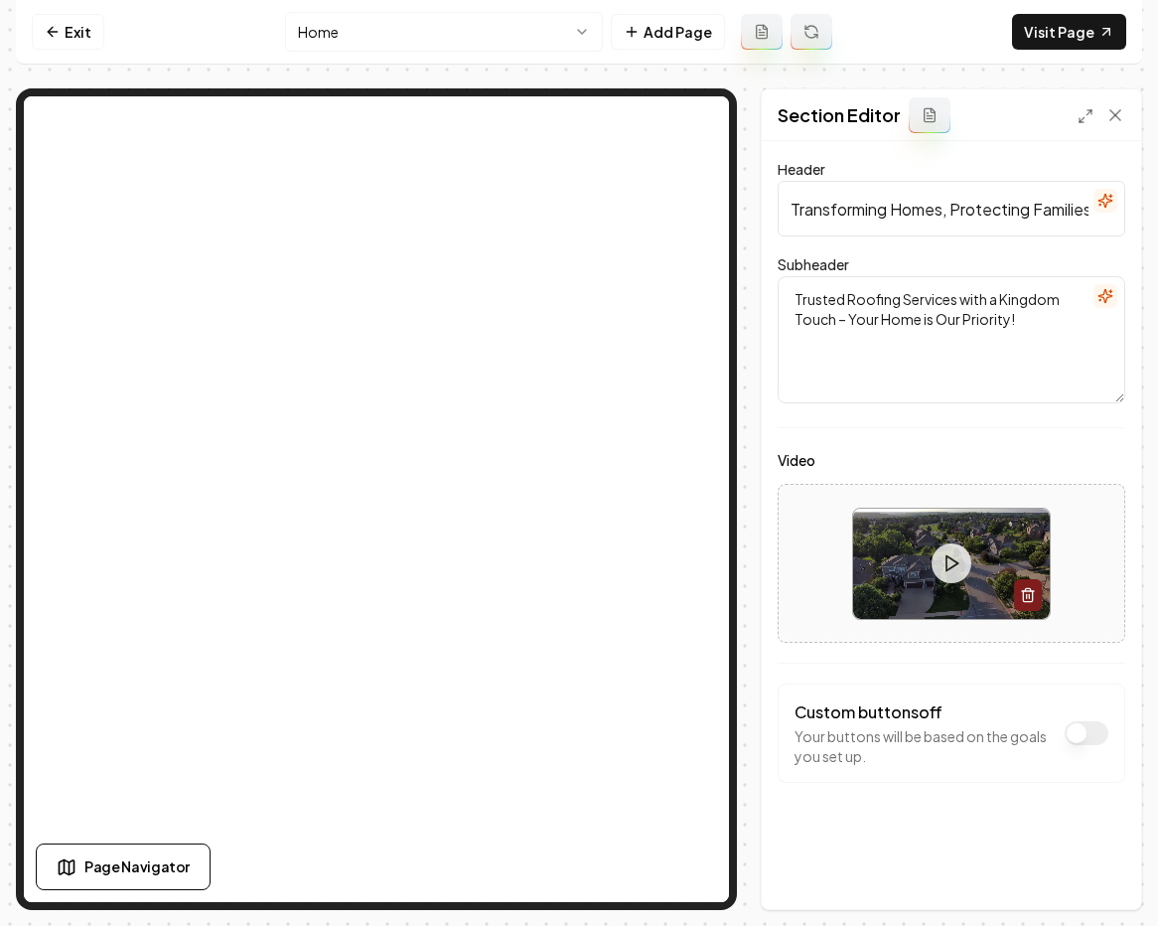
click at [830, 554] on div at bounding box center [952, 564] width 346 height 144
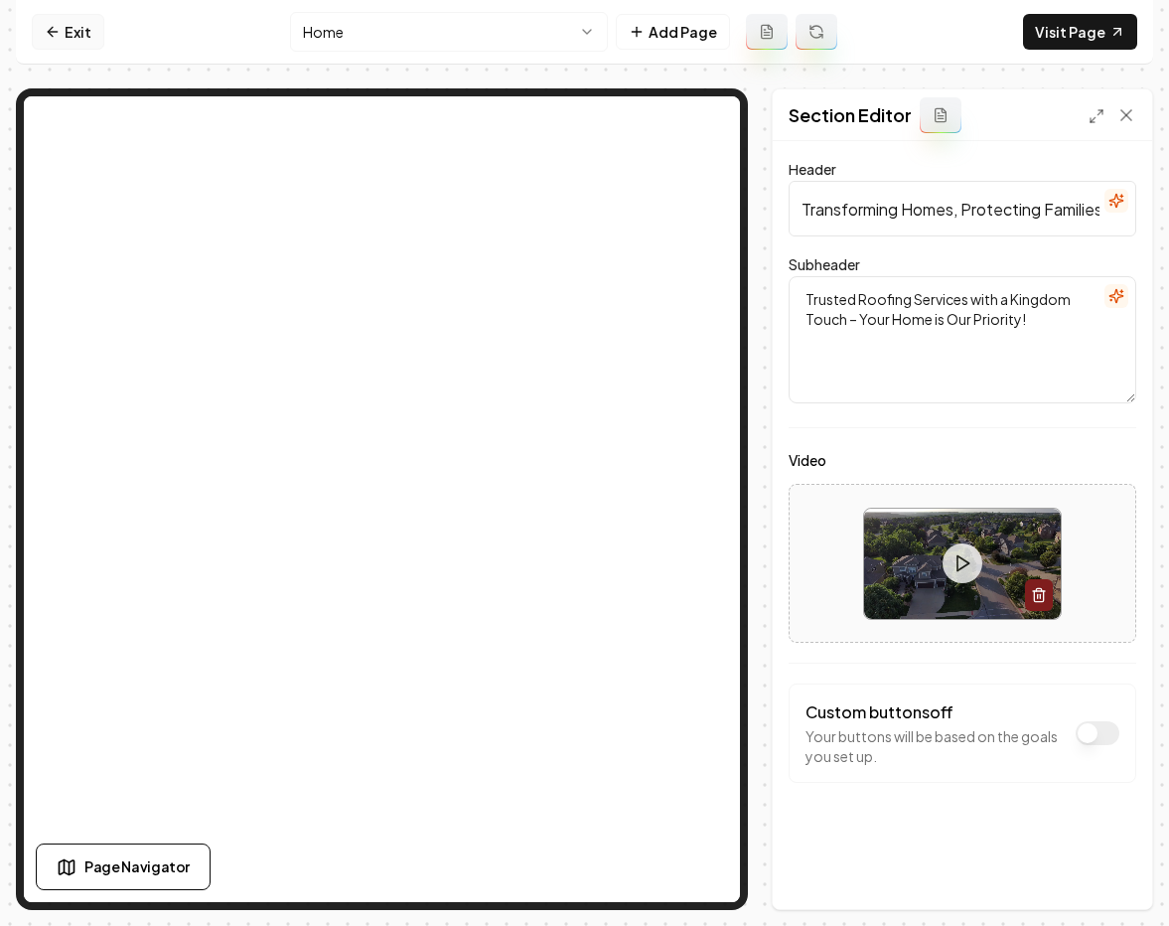
click at [58, 42] on link "Exit" at bounding box center [68, 32] width 72 height 36
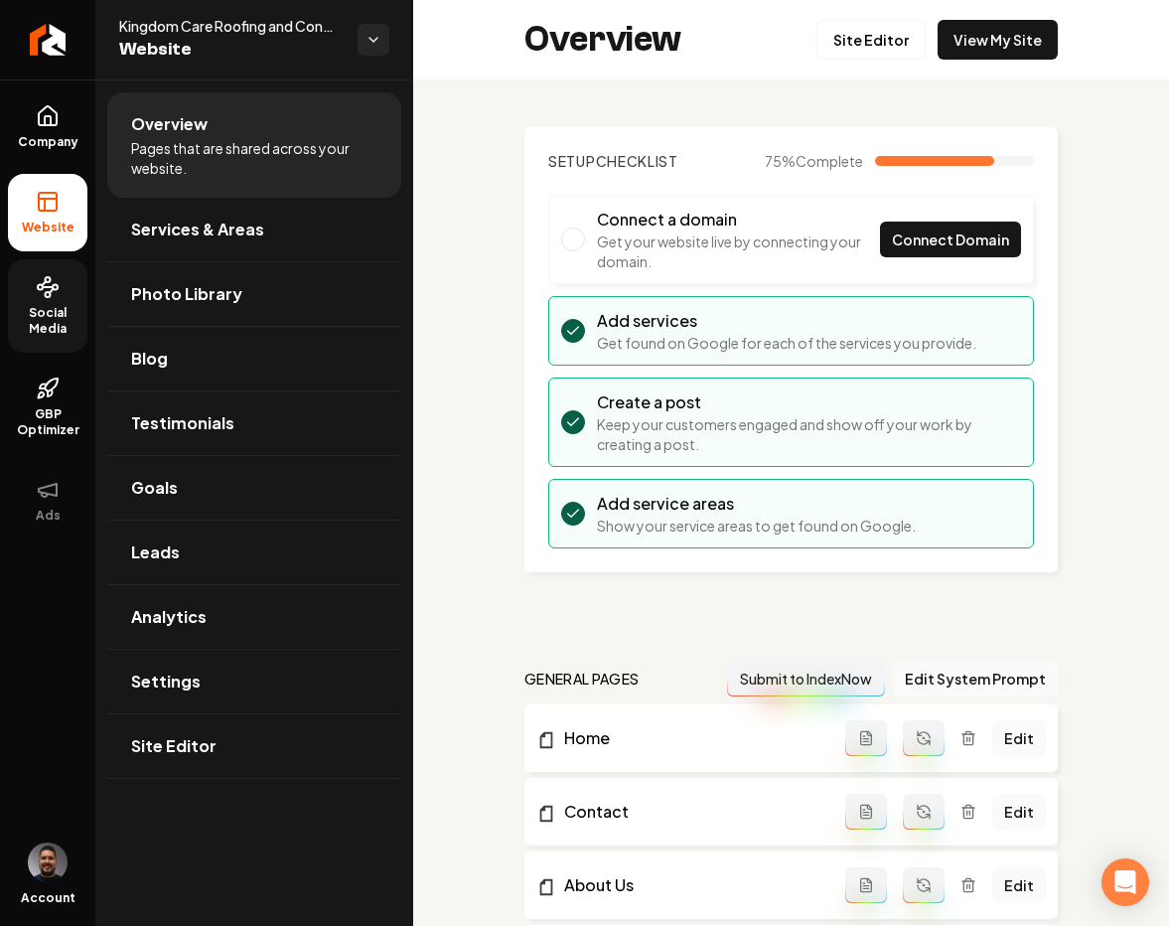
click at [61, 291] on link "Social Media" at bounding box center [47, 305] width 79 height 93
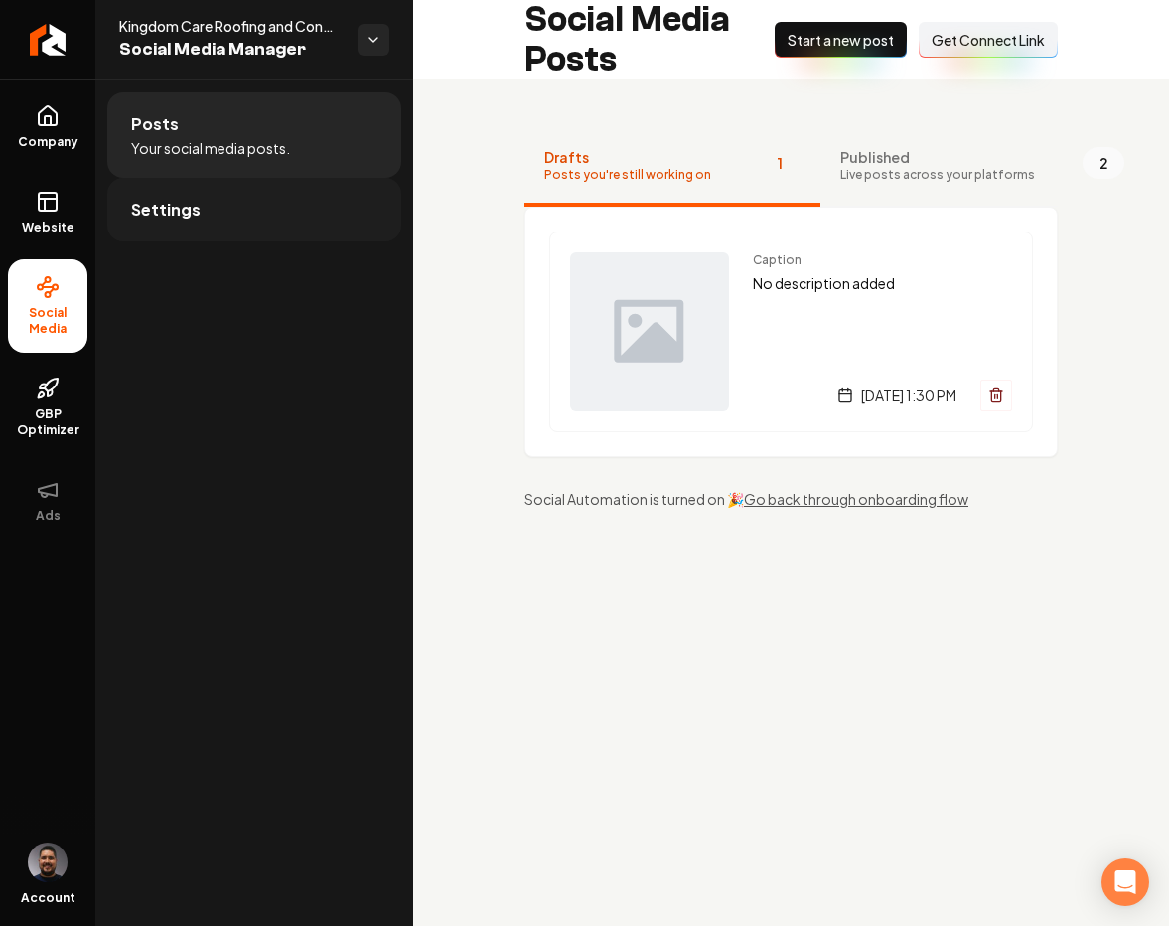
click at [319, 179] on link "Settings" at bounding box center [254, 210] width 294 height 64
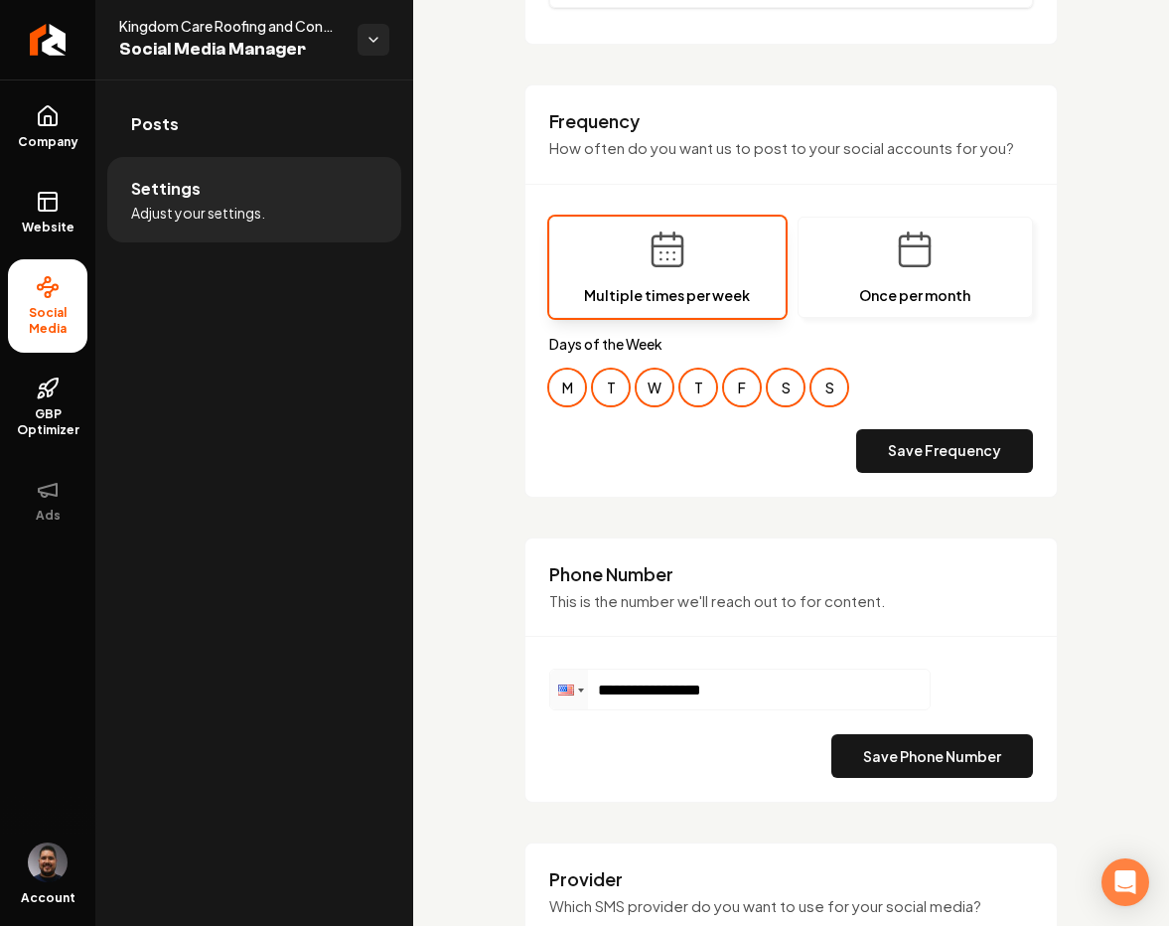
scroll to position [436, 0]
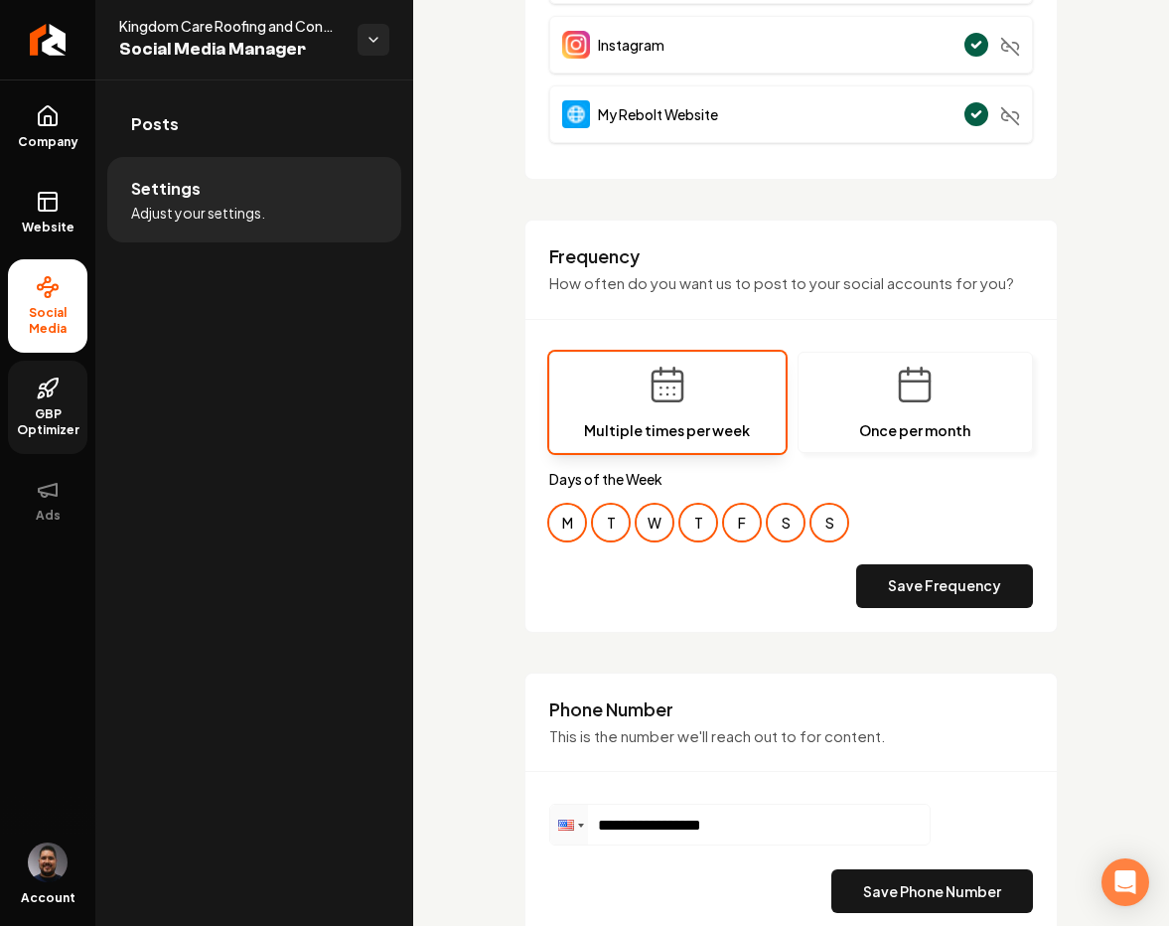
click at [29, 378] on link "GBP Optimizer" at bounding box center [47, 406] width 79 height 93
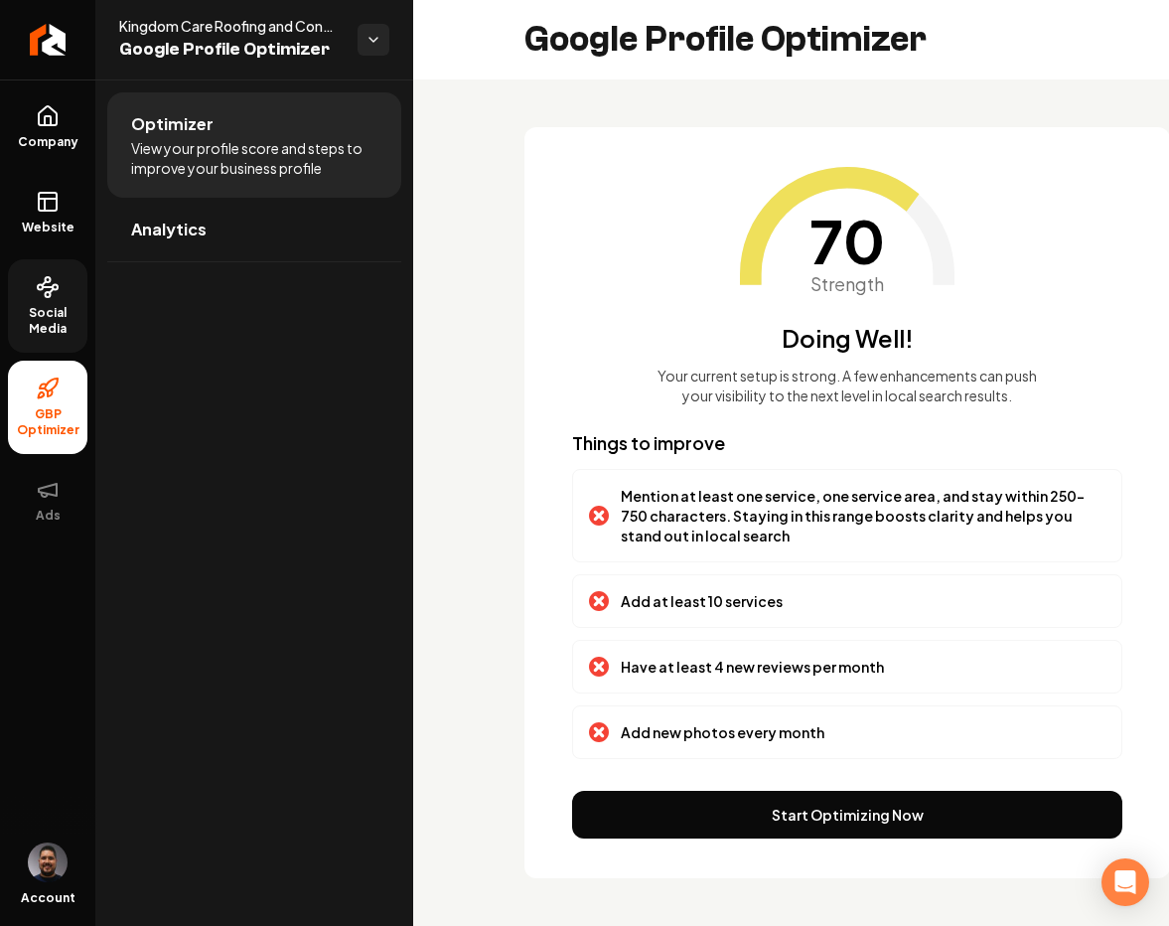
click at [60, 294] on link "Social Media" at bounding box center [47, 305] width 79 height 93
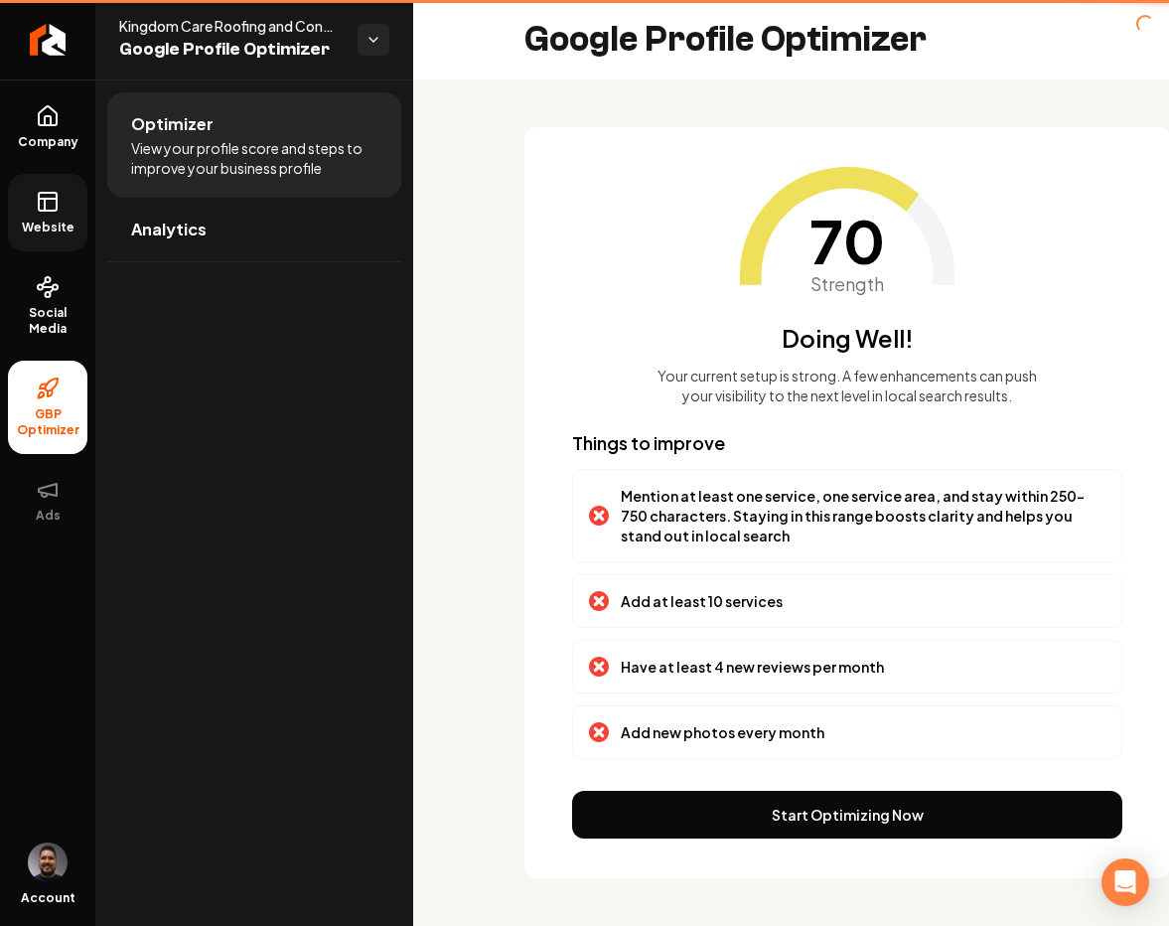
click at [38, 223] on span "Website" at bounding box center [48, 227] width 69 height 16
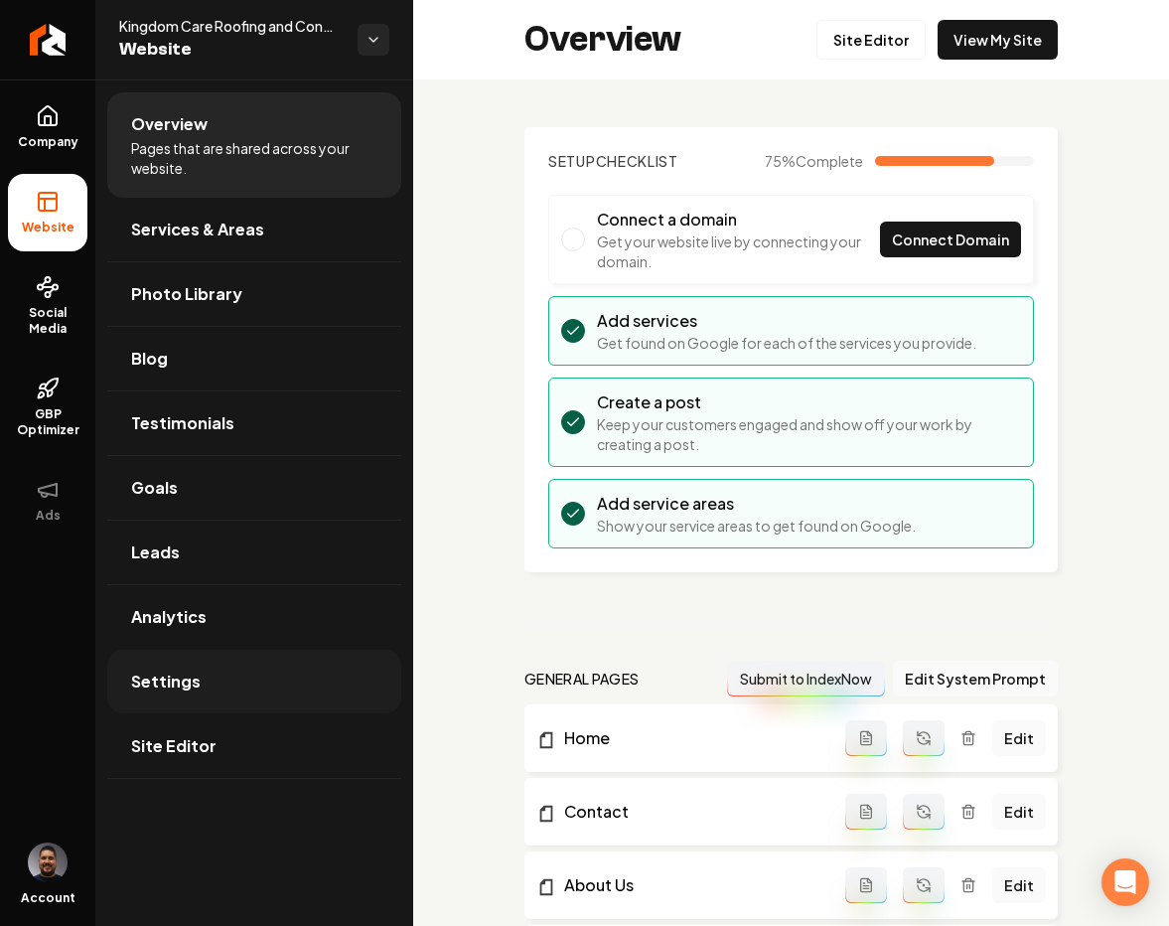
click at [159, 680] on span "Settings" at bounding box center [166, 681] width 70 height 24
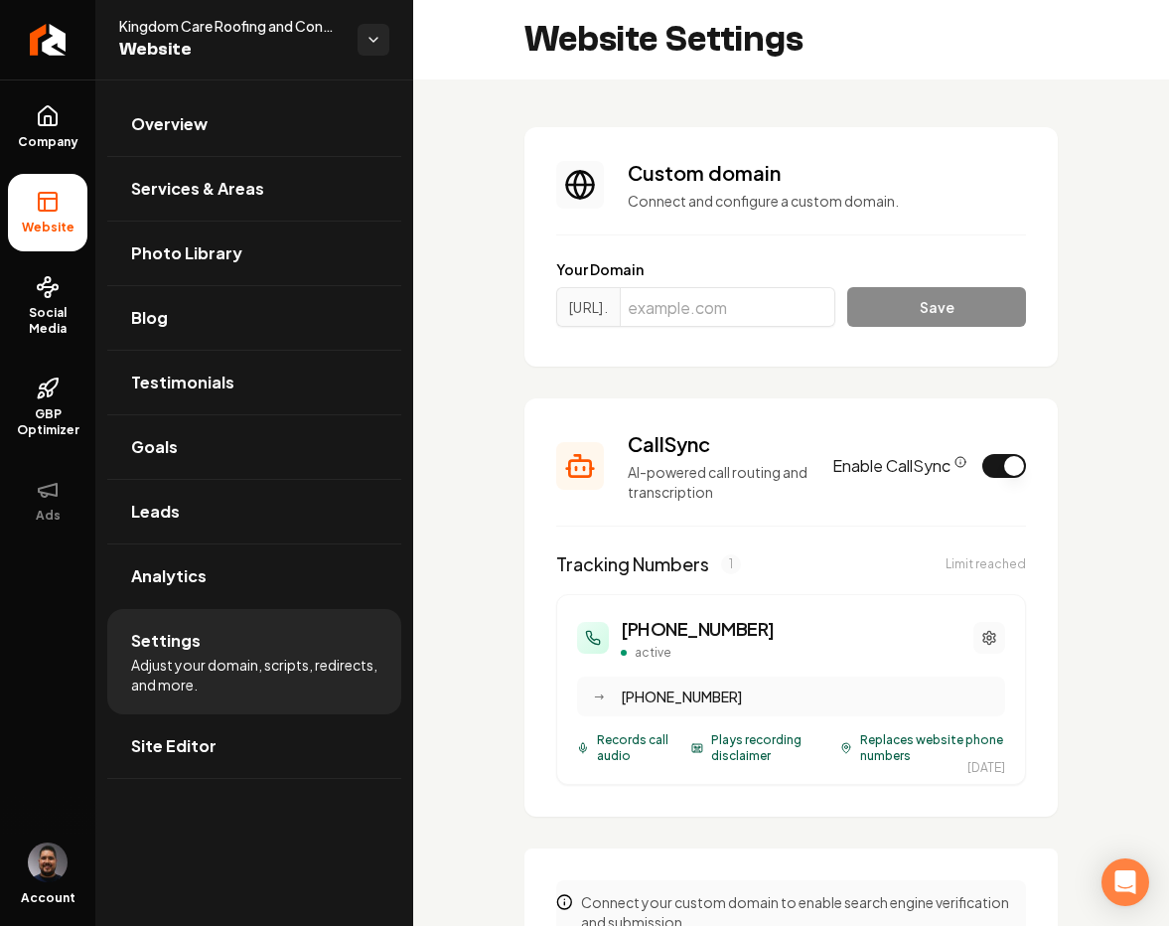
click at [981, 637] on icon "Main content area" at bounding box center [989, 638] width 16 height 16
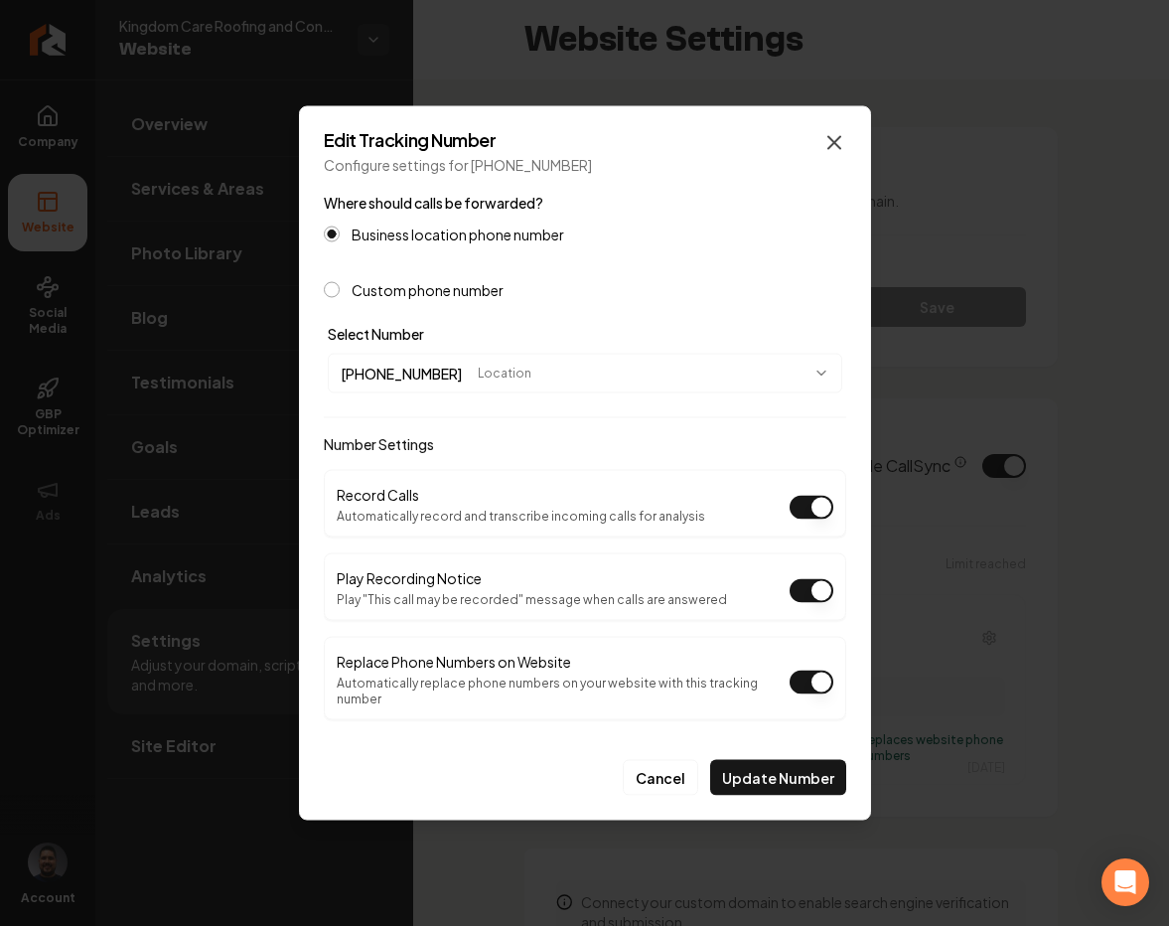
click at [834, 149] on icon "button" at bounding box center [834, 143] width 12 height 12
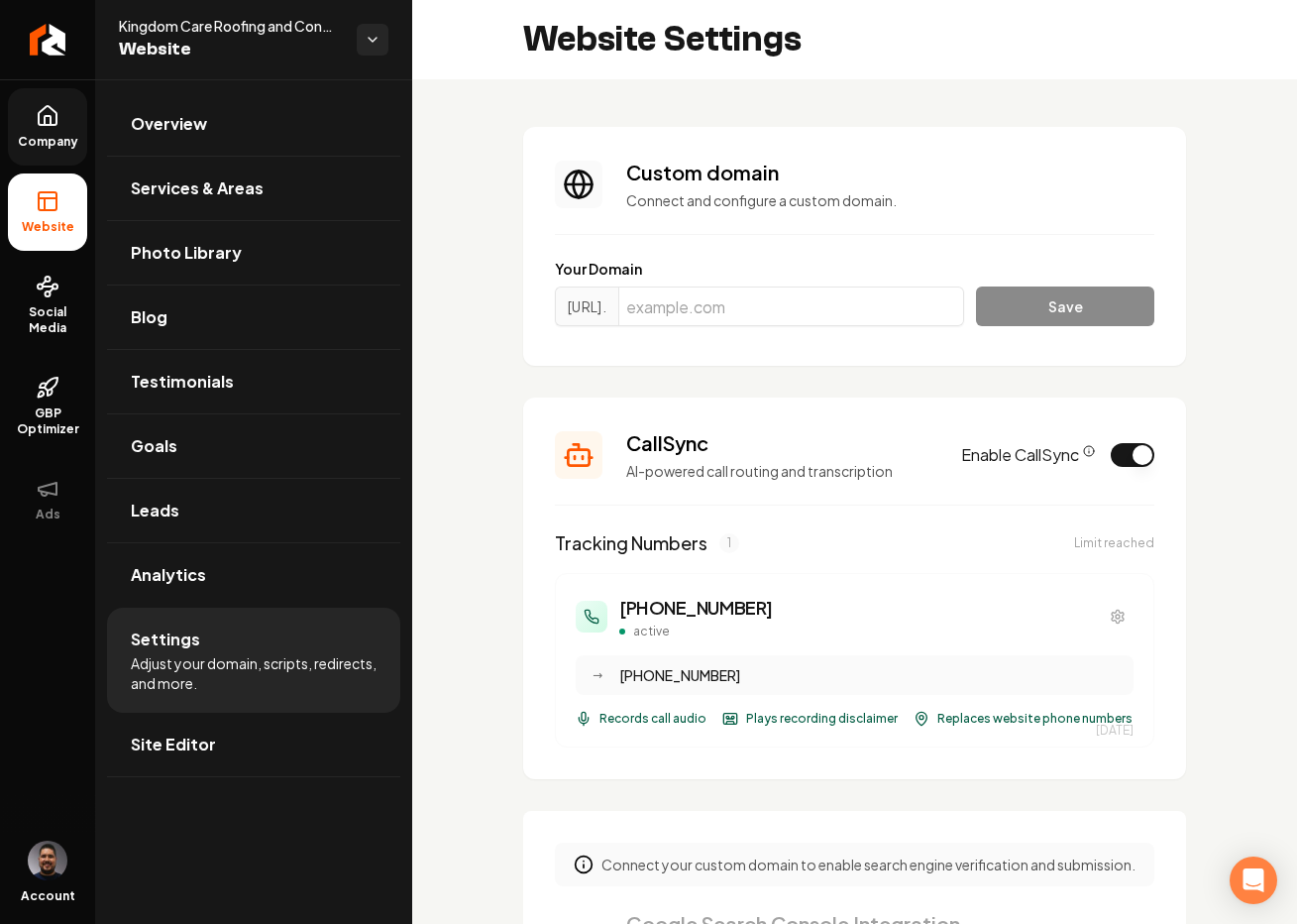
click at [72, 128] on link "Company" at bounding box center [47, 126] width 79 height 77
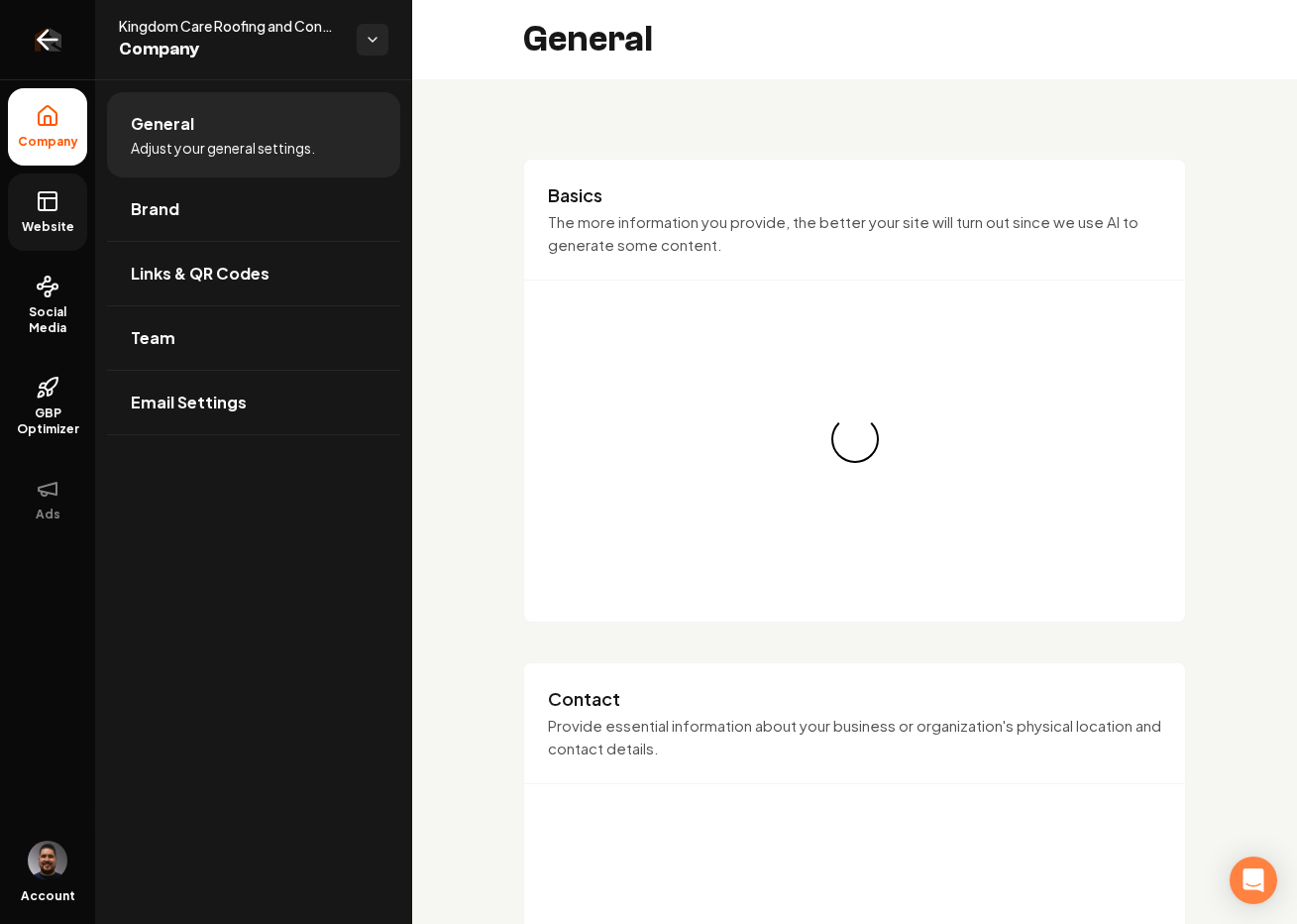
click at [44, 56] on link "Return to dashboard" at bounding box center [47, 39] width 95 height 79
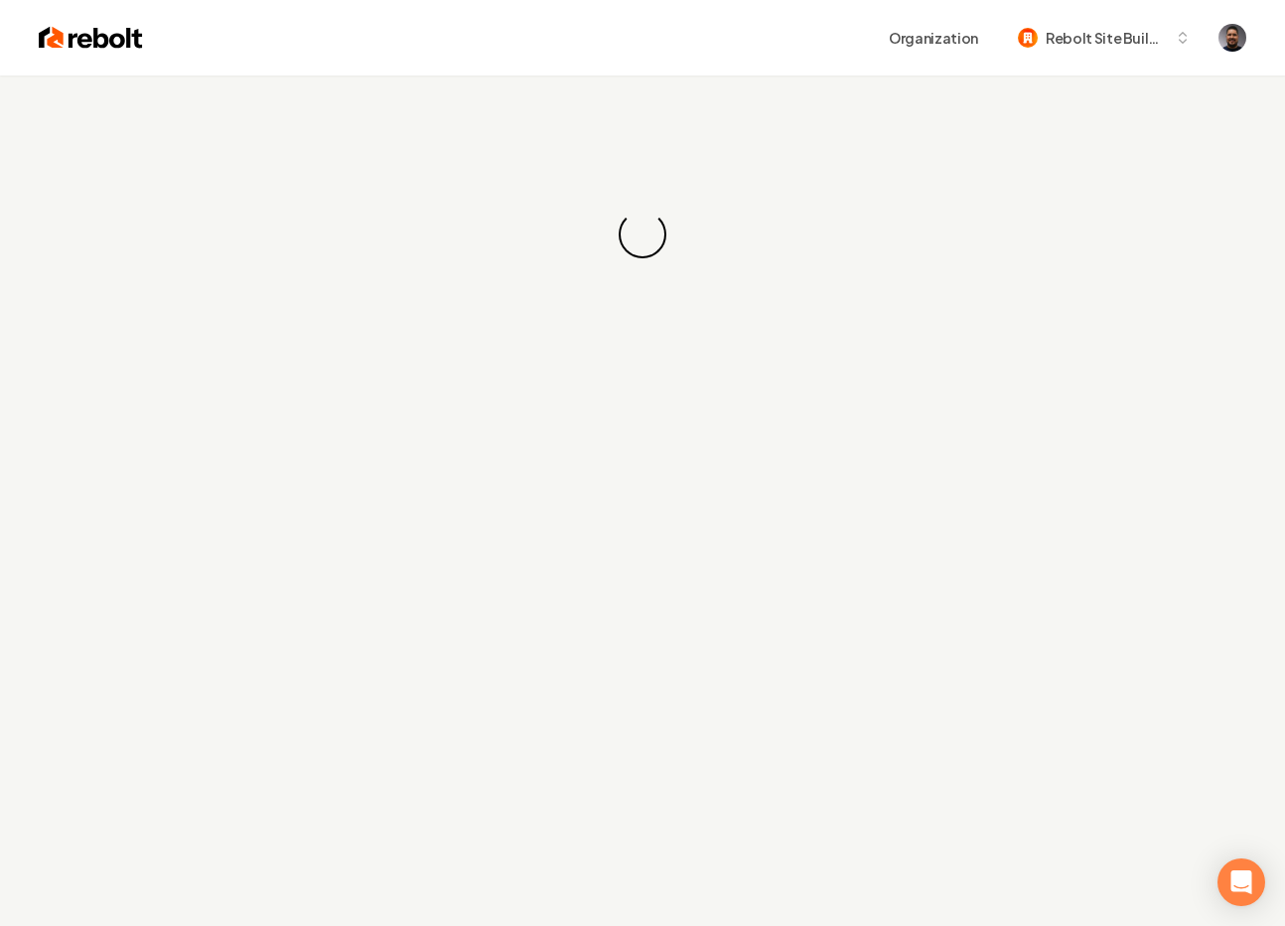
click at [582, 46] on div "Organization Rebolt Site Builder" at bounding box center [694, 38] width 1103 height 36
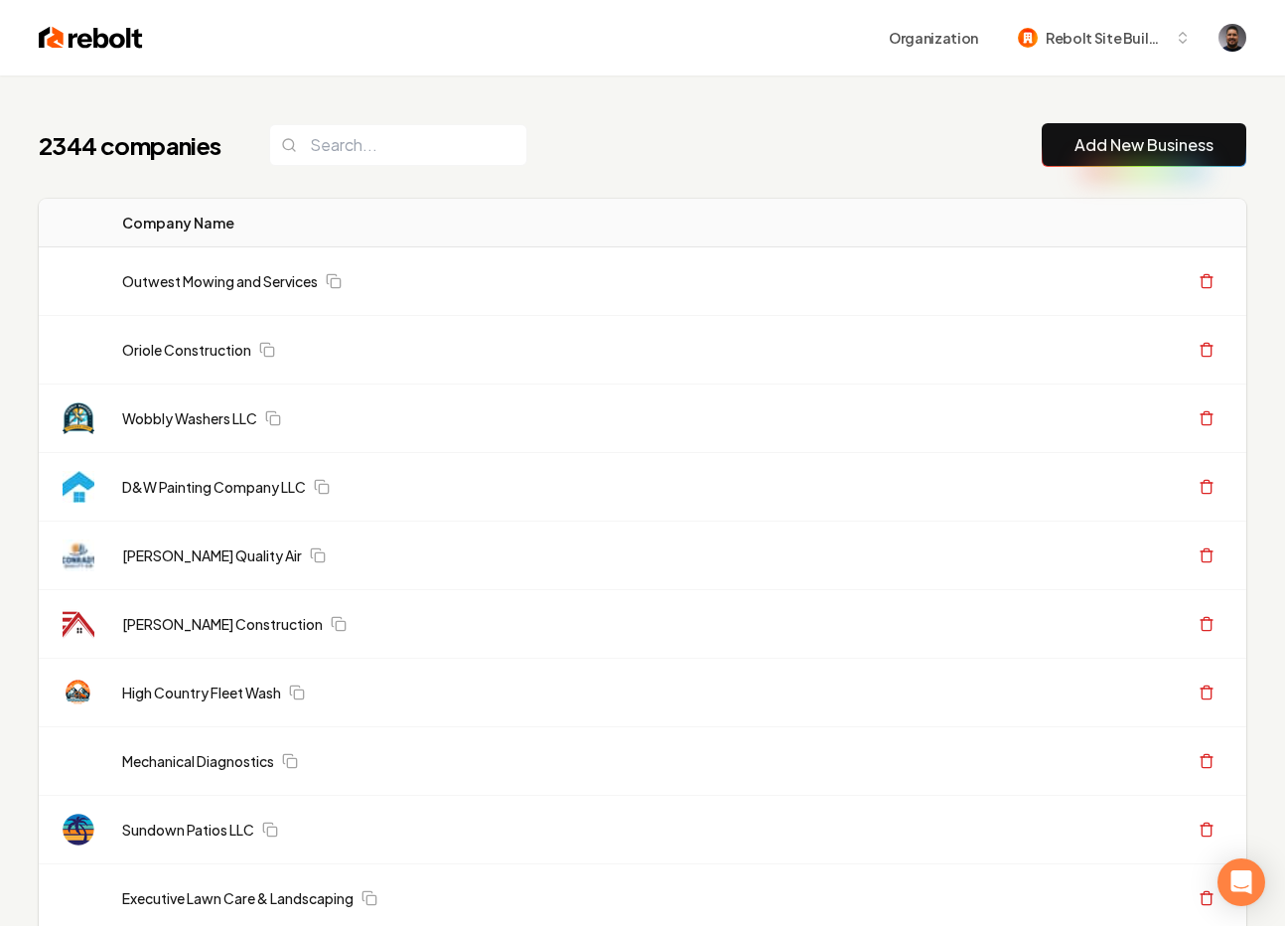
click at [582, 46] on div "Organization Rebolt Site Builder" at bounding box center [694, 38] width 1103 height 36
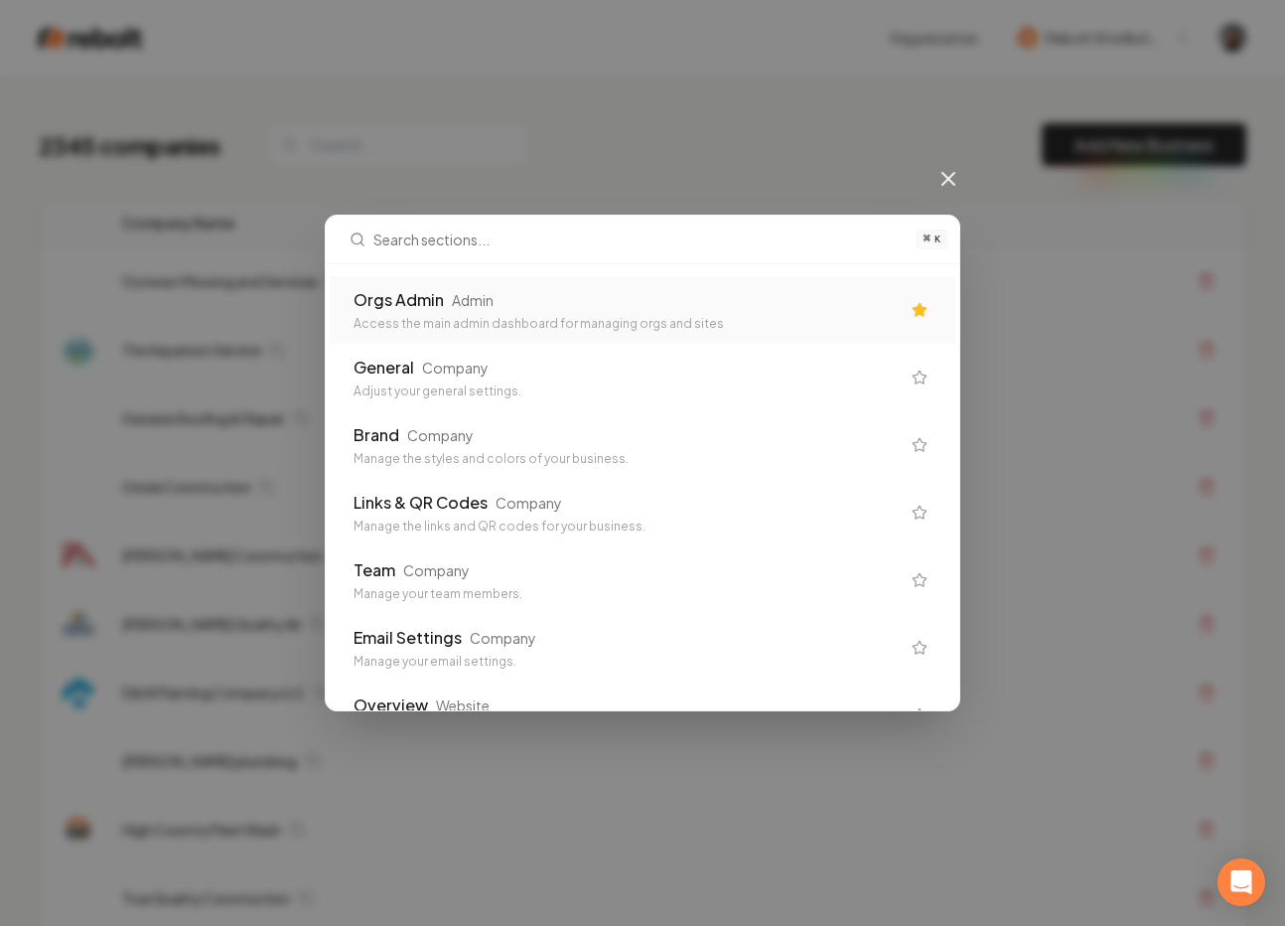
click at [447, 311] on div "Orgs Admin Admin Access the main admin dashboard for managing orgs and sites" at bounding box center [627, 310] width 546 height 44
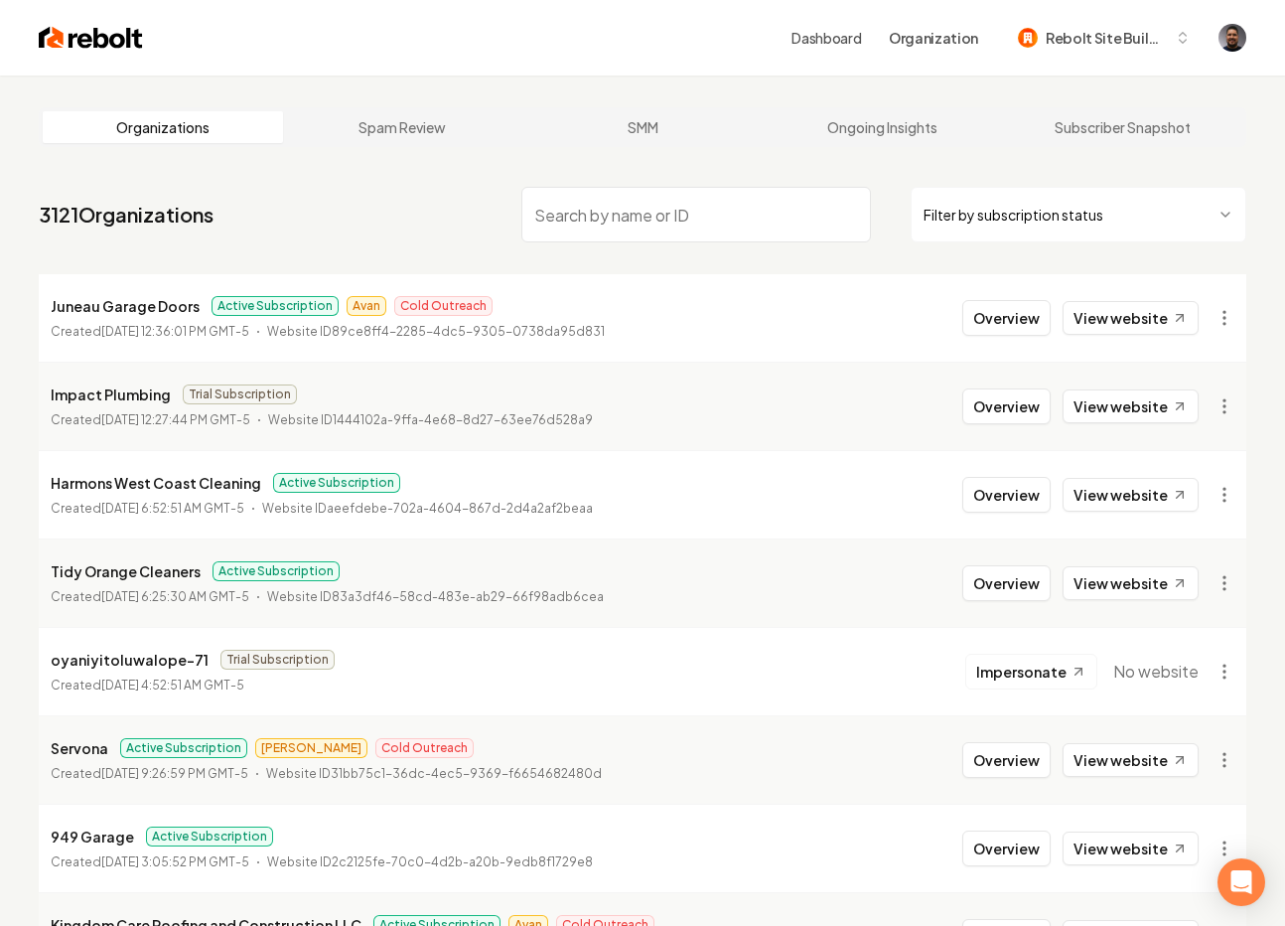
click at [608, 219] on input "search" at bounding box center [696, 215] width 350 height 56
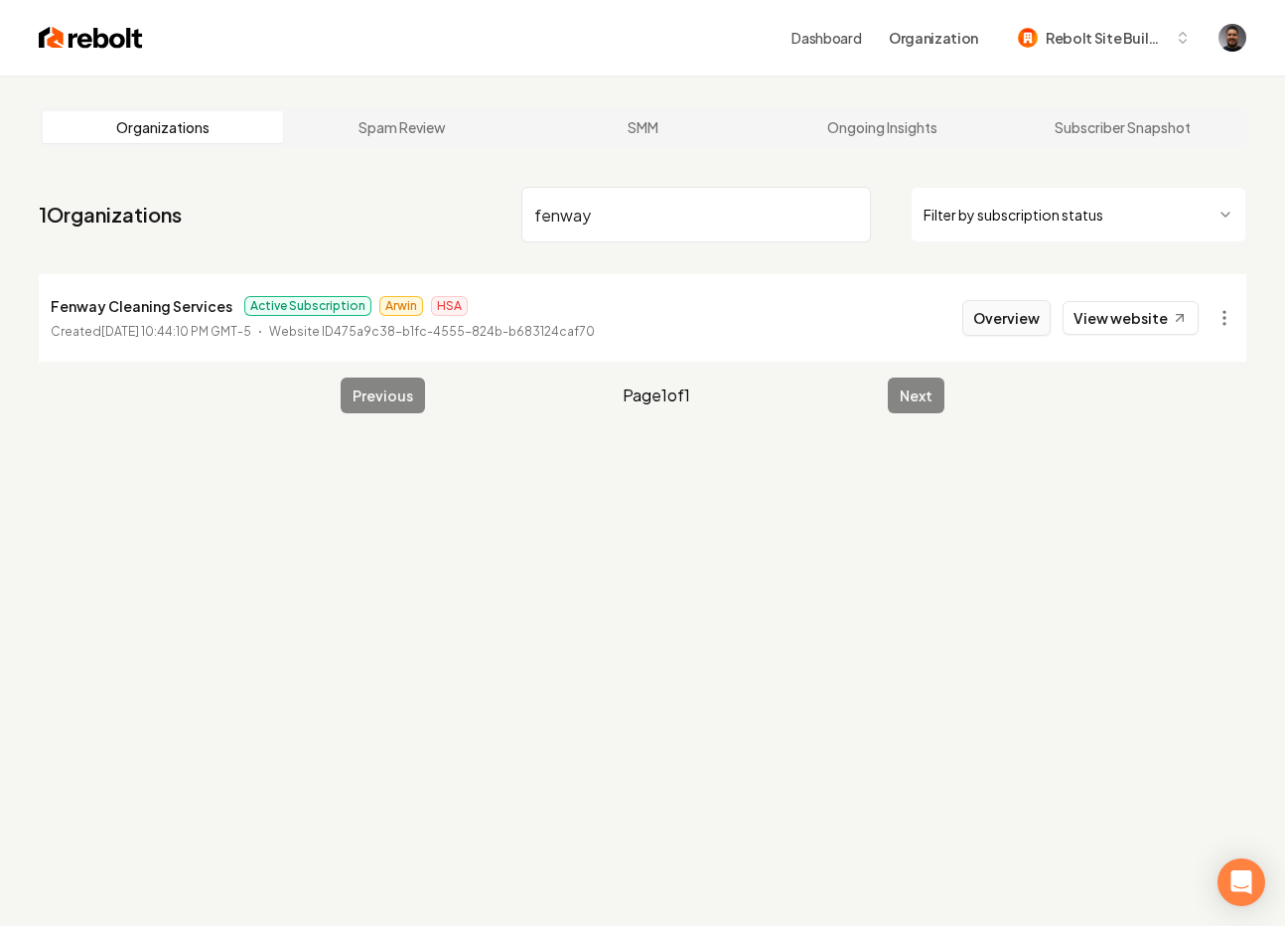
type input "fenway"
click at [1014, 323] on button "Overview" at bounding box center [1006, 318] width 88 height 36
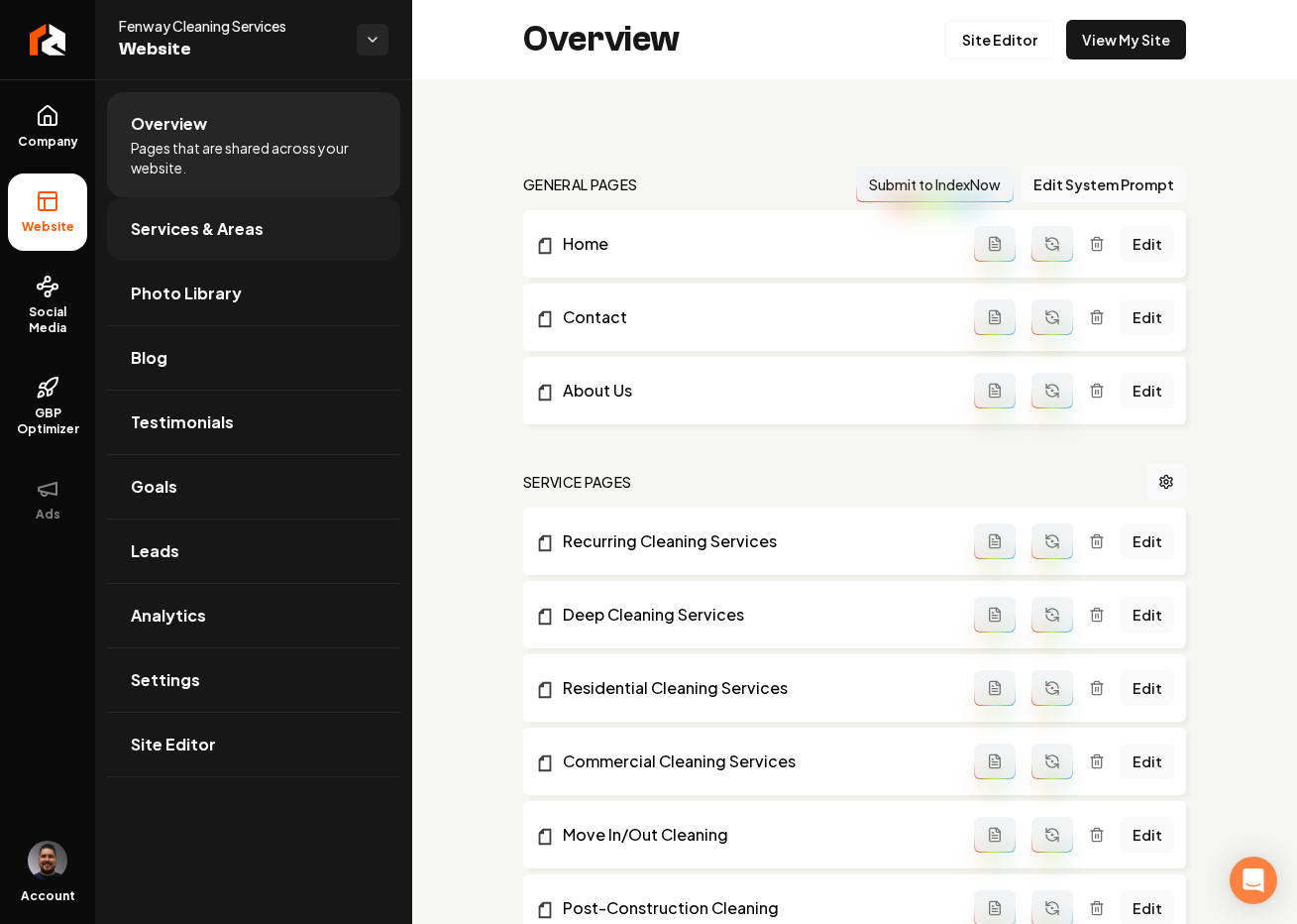
click at [190, 245] on link "Services & Areas" at bounding box center [253, 230] width 293 height 64
